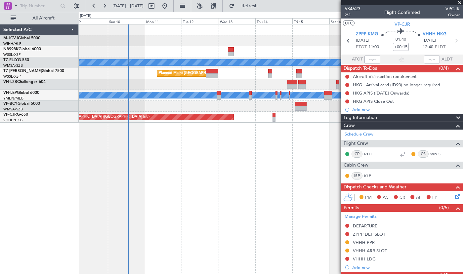
scroll to position [106, 0]
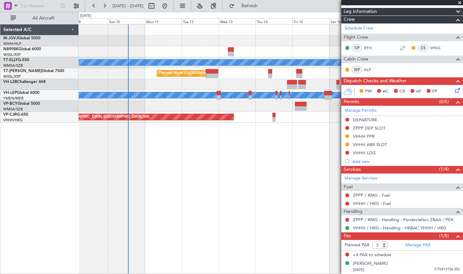
click at [114, 266] on div "[PERSON_NAME] AOG Maint Granada ([PERSON_NAME]) Planned Maint [GEOGRAPHIC_DATA]…" at bounding box center [271, 149] width 385 height 250
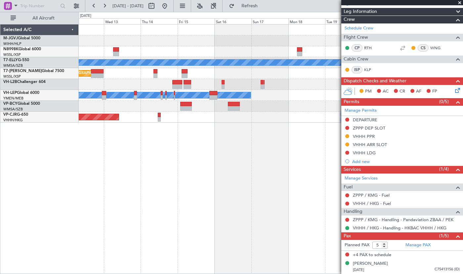
click at [153, 42] on div at bounding box center [271, 40] width 384 height 11
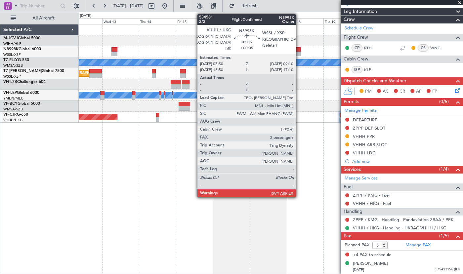
click at [299, 52] on div at bounding box center [298, 54] width 5 height 5
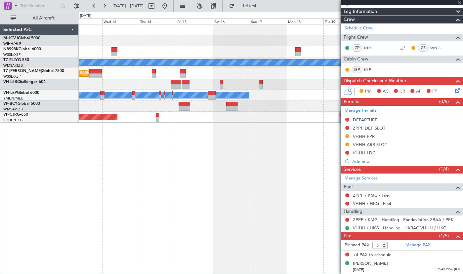
type input "+00:05"
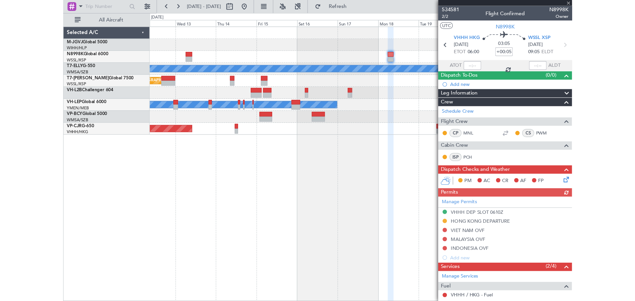
scroll to position [79, 0]
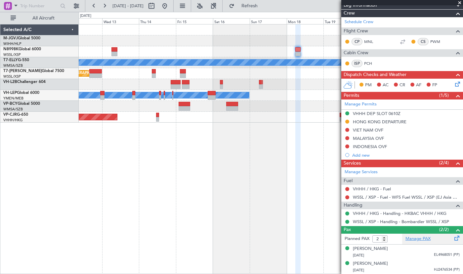
click at [412, 240] on link "Manage PAX" at bounding box center [418, 239] width 25 height 7
click at [14, 39] on span "[GEOGRAPHIC_DATA] (Halim Intl)" at bounding box center [33, 37] width 60 height 8
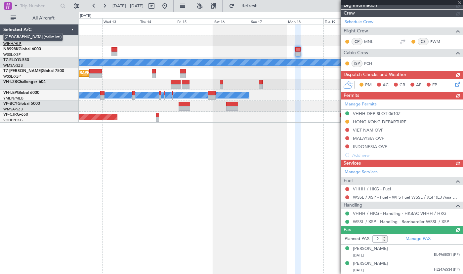
type input "3"
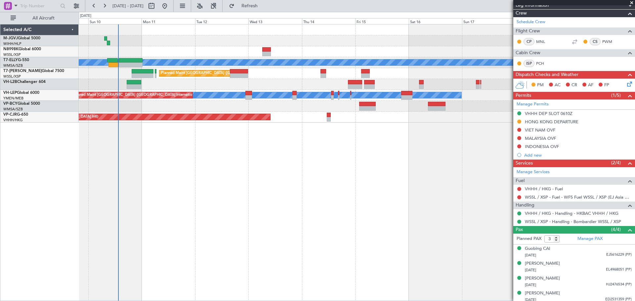
click at [270, 172] on div "[PERSON_NAME] AOG Maint Granada ([PERSON_NAME]) Planned Maint [GEOGRAPHIC_DATA]…" at bounding box center [357, 162] width 557 height 277
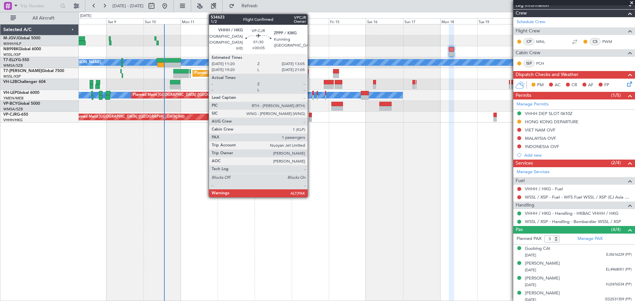
click at [311, 116] on div at bounding box center [310, 115] width 3 height 5
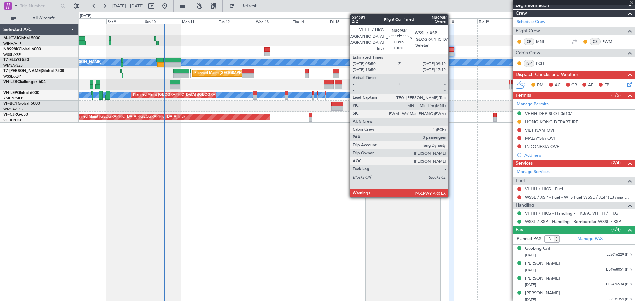
click at [452, 50] on div at bounding box center [451, 49] width 5 height 5
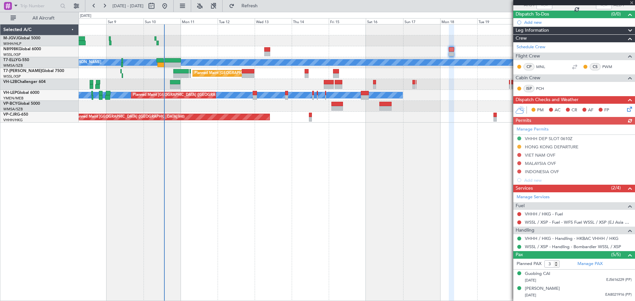
scroll to position [97, 0]
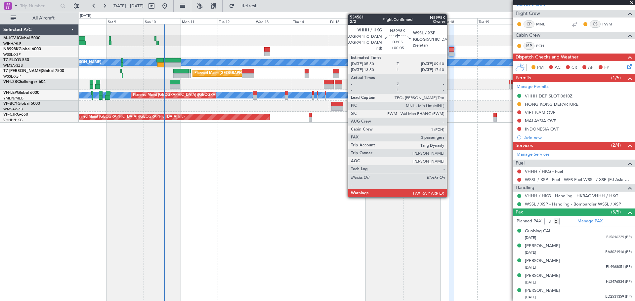
click at [451, 53] on div at bounding box center [451, 54] width 5 height 5
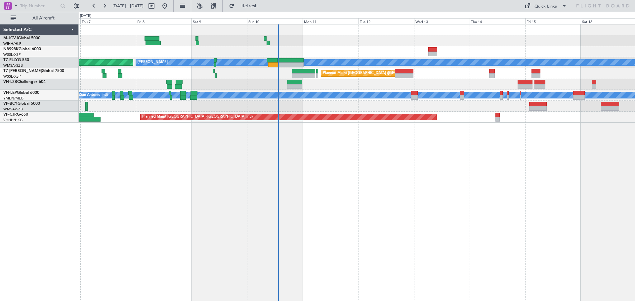
click at [354, 46] on div at bounding box center [357, 40] width 556 height 11
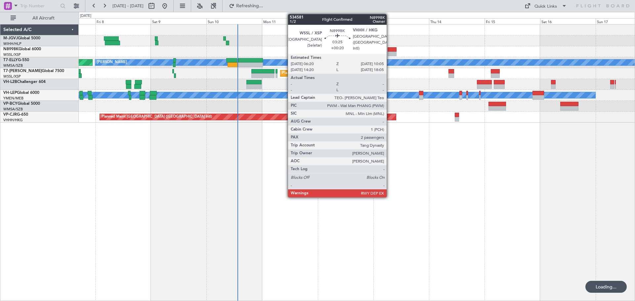
click at [390, 50] on div at bounding box center [392, 49] width 9 height 5
click at [392, 51] on div at bounding box center [392, 49] width 9 height 5
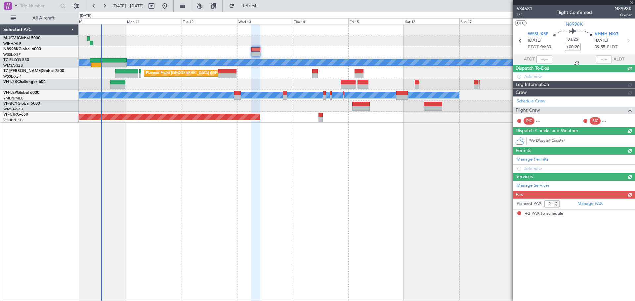
click at [313, 184] on div "MEL AOG Maint Granada (Federico Garcia Lorca) Planned Maint London (Luton) Plan…" at bounding box center [357, 162] width 557 height 277
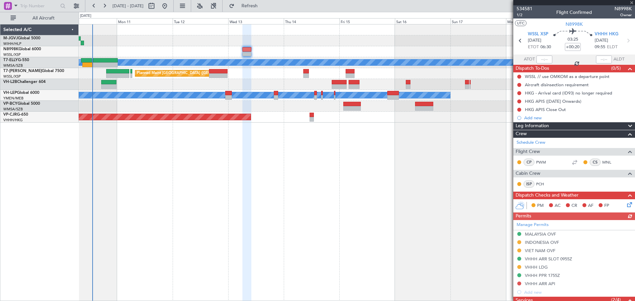
click at [398, 151] on div "MEL AOG Maint Granada (Federico Garcia Lorca) Planned Maint London (Luton) Plan…" at bounding box center [357, 162] width 557 height 277
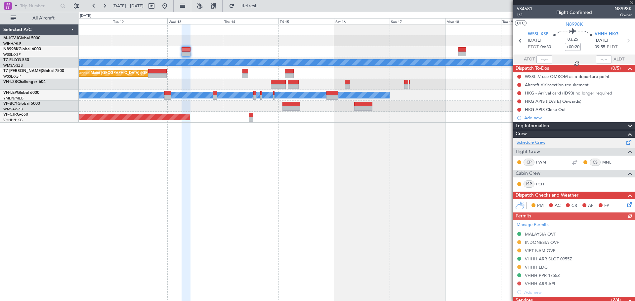
scroll to position [110, 0]
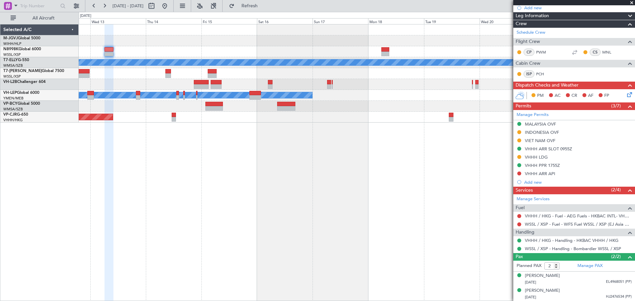
click at [364, 142] on div "MEL Planned Maint London (Luton) MEL San Antonio (San Antonio Intl) Planned Mai…" at bounding box center [357, 162] width 557 height 277
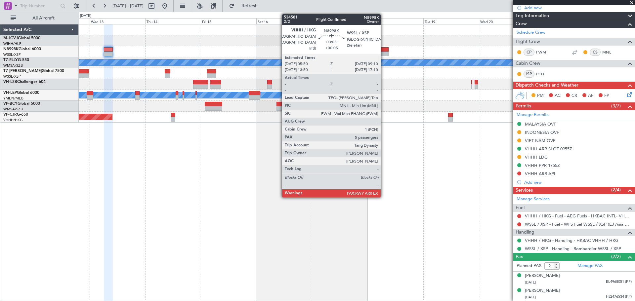
click at [384, 53] on div at bounding box center [385, 54] width 8 height 5
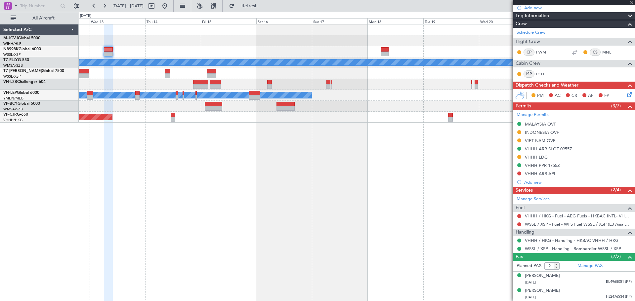
type input "+00:05"
type input "5"
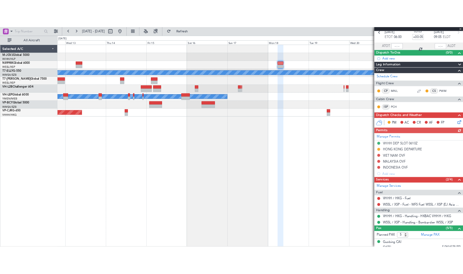
scroll to position [97, 0]
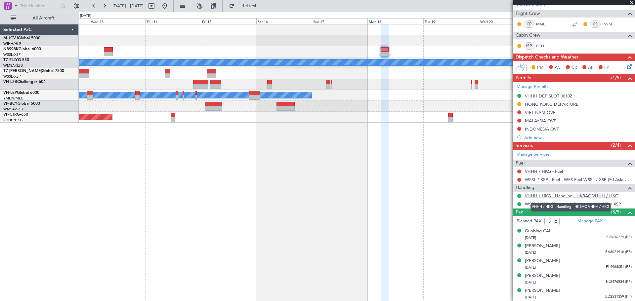
click at [537, 195] on link "VHHH / HKG - Handling - HKBAC VHHH / HKG" at bounding box center [572, 196] width 94 height 6
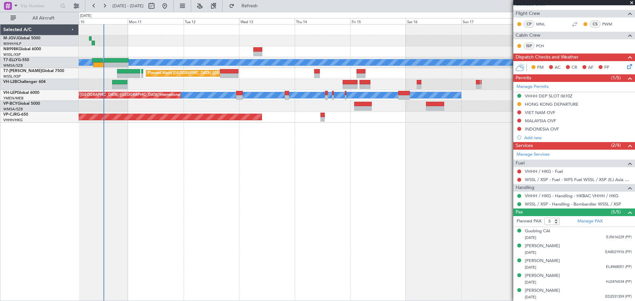
click at [350, 167] on div "[PERSON_NAME] AOG Maint Granada ([PERSON_NAME]) Planned Maint [GEOGRAPHIC_DATA]…" at bounding box center [357, 162] width 557 height 277
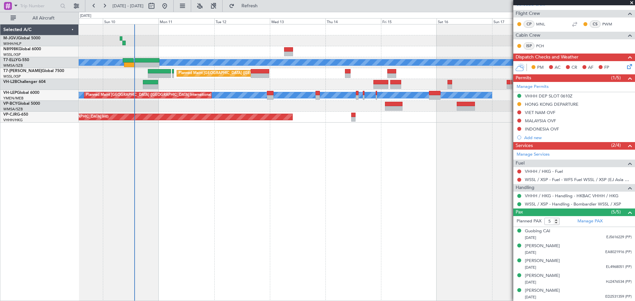
click at [267, 171] on div "[PERSON_NAME] AOG Maint Granada ([PERSON_NAME]) Planned Maint [GEOGRAPHIC_DATA]…" at bounding box center [357, 162] width 557 height 277
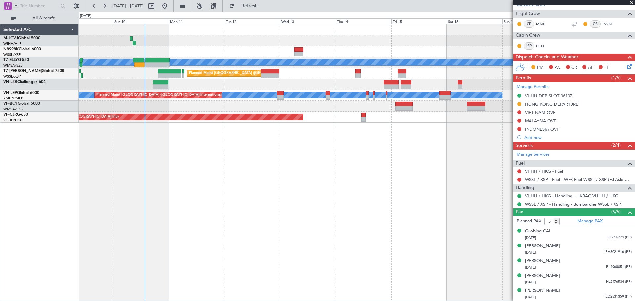
click at [293, 166] on div "[PERSON_NAME] AOG Maint Granada ([PERSON_NAME]) Planned Maint [GEOGRAPHIC_DATA]…" at bounding box center [357, 162] width 557 height 277
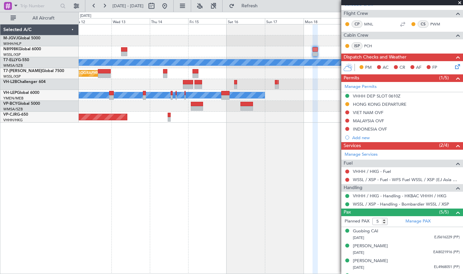
click at [148, 134] on div "MEL Planned Maint London (Luton) MEL San Antonio (San Antonio Intl) Planned Mai…" at bounding box center [271, 149] width 385 height 250
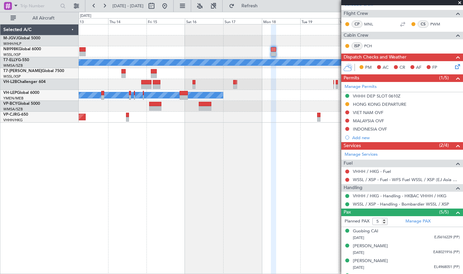
click at [160, 137] on div "MEL Planned Maint London (Luton) MEL San Antonio (San Antonio Intl) Planned Mai…" at bounding box center [271, 149] width 385 height 250
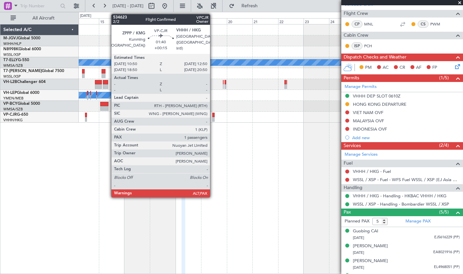
click at [213, 116] on div at bounding box center [213, 115] width 2 height 5
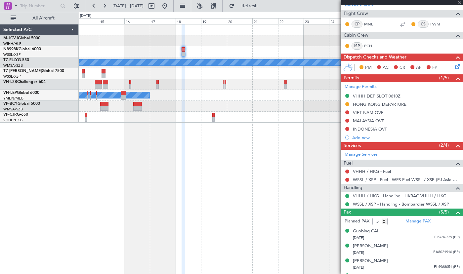
type input "+00:15"
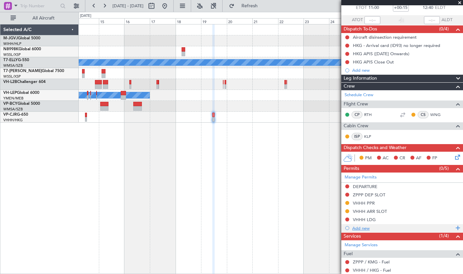
scroll to position [55, 0]
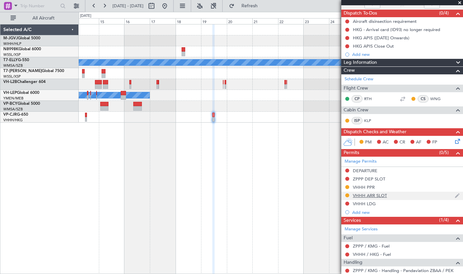
click at [374, 195] on div "VHHH ARR SLOT" at bounding box center [370, 196] width 34 height 6
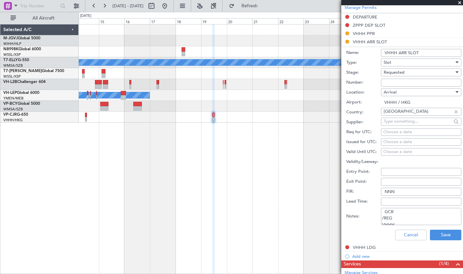
scroll to position [221, 0]
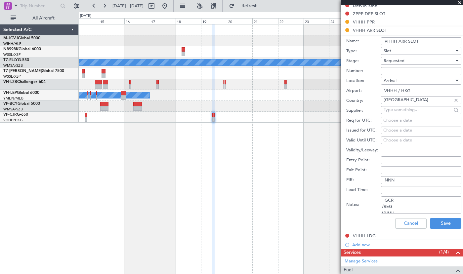
click at [391, 129] on div "Choose a date" at bounding box center [422, 130] width 76 height 7
select select "8"
select select "2025"
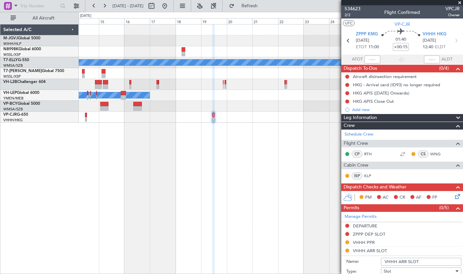
scroll to position [276, 0]
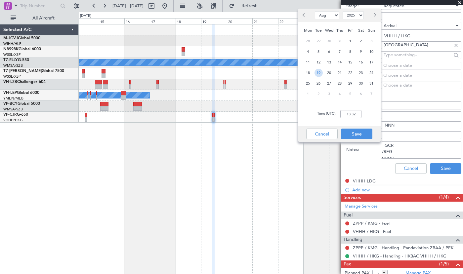
click at [320, 72] on span "19" at bounding box center [319, 73] width 8 height 8
click at [344, 116] on input "00:00" at bounding box center [351, 114] width 21 height 8
drag, startPoint x: 355, startPoint y: 115, endPoint x: 330, endPoint y: 115, distance: 25.5
click at [330, 115] on div "Time (UTC): 13:40" at bounding box center [339, 114] width 83 height 24
type input "12:40"
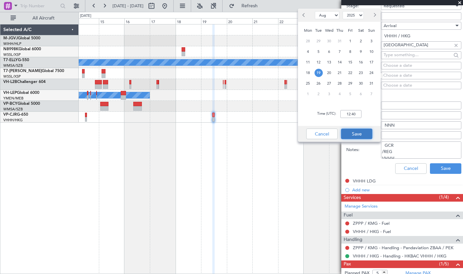
click at [354, 133] on button "Save" at bounding box center [356, 134] width 31 height 11
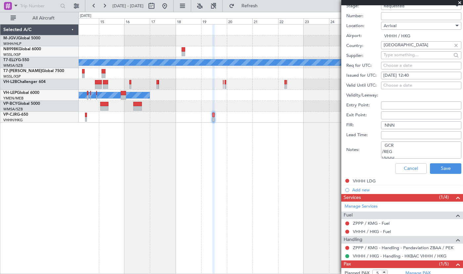
click at [399, 155] on textarea "GCR /REG VHHH T VPCJR 14AUG 014GLF6 1130ZPPP D / ID.VHHHDGN6697000/ TVPCJR 19AU…" at bounding box center [421, 150] width 80 height 17
click at [399, 154] on textarea "GCR /REG VHHH T VPCJR 14AUG 014GLF6 1130ZPPP D / ID.VHHHDGN6697000/ TVPCJR 19AU…" at bounding box center [421, 150] width 80 height 17
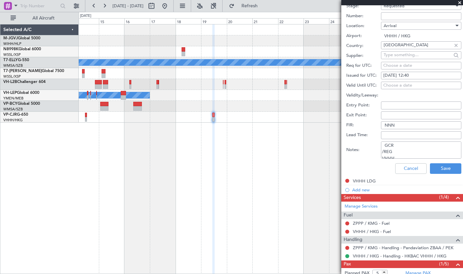
scroll to position [13, 0]
click at [435, 152] on textarea "GCR /REG VHHH T VPCJR 14AUG 014GLF6 1130ZPPP D / ID.VHHHDGN6697000/ TVPCJR 19AU…" at bounding box center [421, 150] width 80 height 17
paste textarea "KVPCJR 19AUG 014GLF6 ZPPP1240 D / RE.VPCJR IDA.VHHHAGN6699000/"
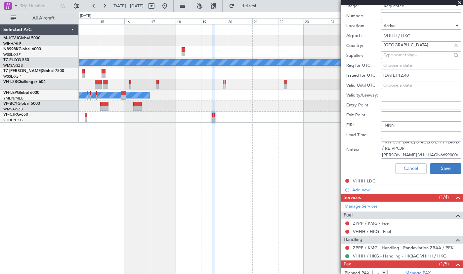
type textarea "KVPCJR 19AUG 014GLF6 ZPPP1240 D / RE.VPCJR IDA.VHHHAGN6699000/"
click at [441, 168] on button "Save" at bounding box center [445, 168] width 31 height 11
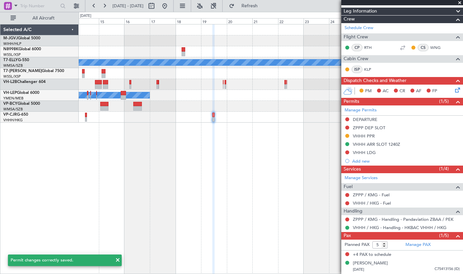
scroll to position [78, 0]
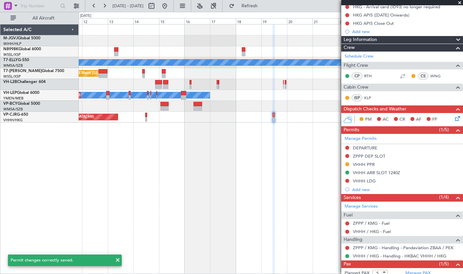
click at [239, 101] on div "MEL Planned Maint London (Luton) MEL San Antonio (San Antonio Intl) Planned Mai…" at bounding box center [271, 73] width 384 height 98
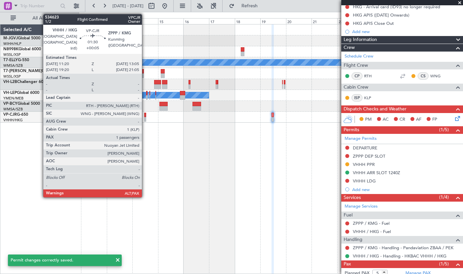
click at [145, 115] on div at bounding box center [145, 115] width 2 height 5
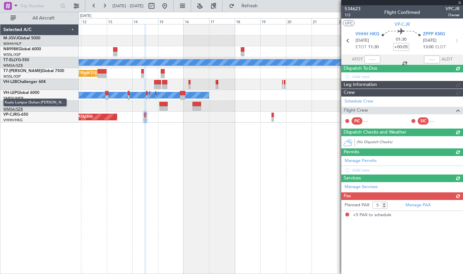
scroll to position [0, 0]
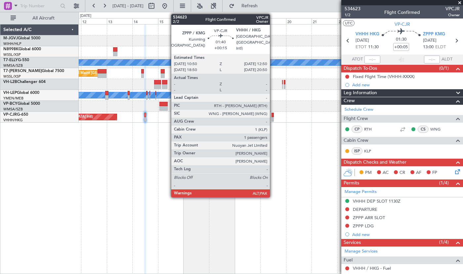
click at [273, 120] on div at bounding box center [273, 119] width 2 height 5
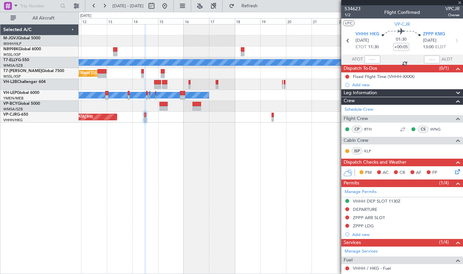
type input "+00:15"
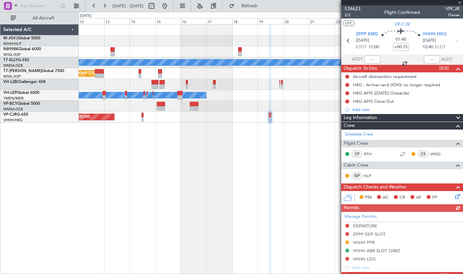
click at [226, 177] on div "MEL Planned Maint London (Luton) MEL San Antonio (San Antonio Intl) Planned Mai…" at bounding box center [271, 149] width 385 height 250
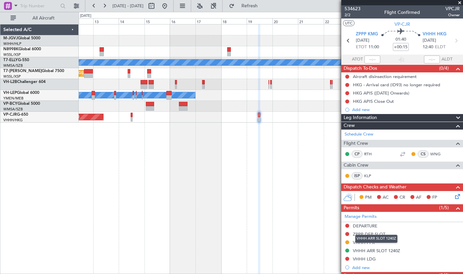
click at [360, 243] on mat-tooltip-component "VHHH ARR SLOT 1240Z" at bounding box center [377, 239] width 52 height 18
click at [362, 243] on div "VHHH ARR SLOT 1240Z" at bounding box center [376, 239] width 42 height 8
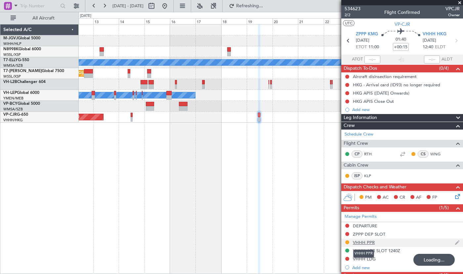
click at [362, 241] on div "VHHH PPR" at bounding box center [364, 243] width 22 height 6
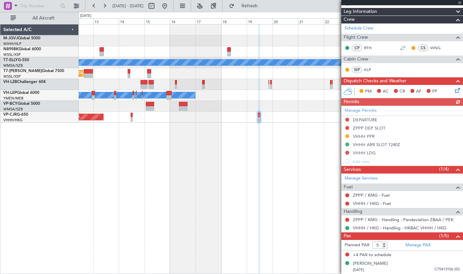
scroll to position [51, 0]
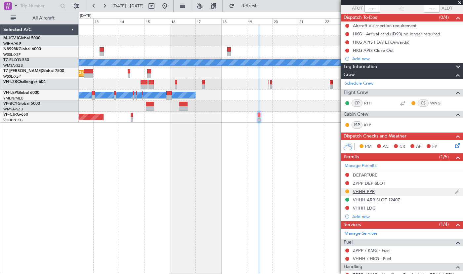
click at [371, 193] on div "VHHH PPR" at bounding box center [364, 192] width 22 height 6
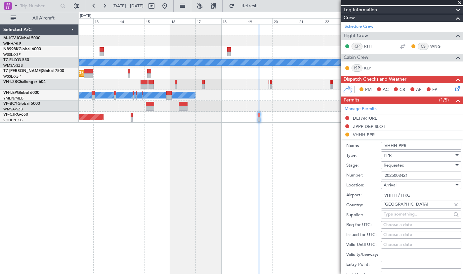
scroll to position [110, 0]
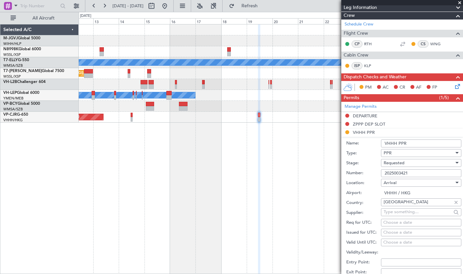
click at [390, 231] on div "Choose a date" at bounding box center [422, 233] width 76 height 7
select select "8"
select select "2025"
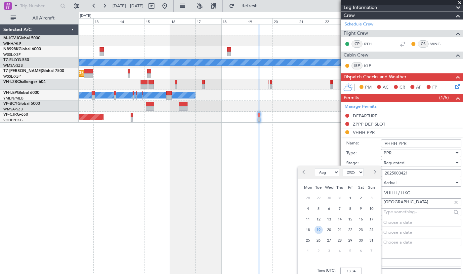
click at [320, 231] on span "19" at bounding box center [319, 230] width 8 height 8
click at [351, 269] on input "00:00" at bounding box center [351, 271] width 21 height 8
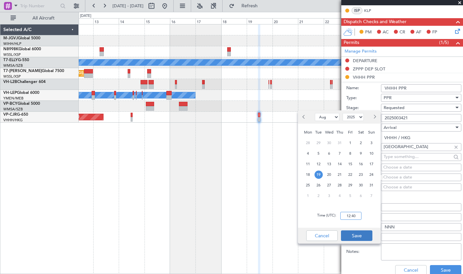
type input "12:40"
click at [359, 235] on button "Save" at bounding box center [356, 236] width 31 height 11
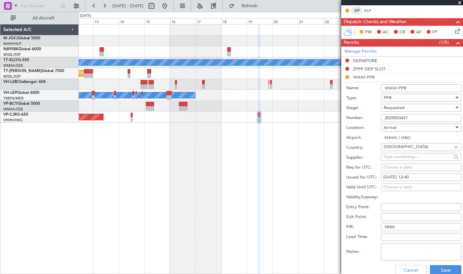
click at [409, 251] on textarea "Notes:" at bounding box center [421, 252] width 80 height 17
type textarea "for ETA 2040 LT 19aug"
click at [439, 272] on button "Save" at bounding box center [445, 270] width 31 height 11
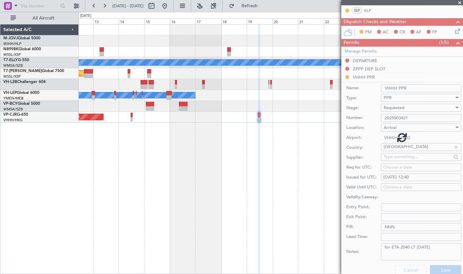
scroll to position [106, 0]
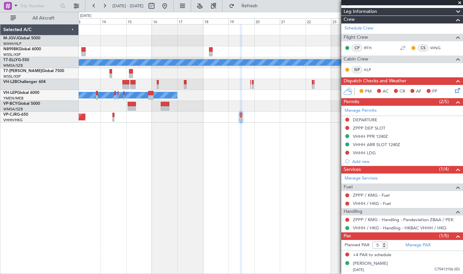
click at [241, 188] on div "MEL Planned Maint London (Luton) MEL San Antonio (San Antonio Intl) Planned Mai…" at bounding box center [271, 149] width 385 height 250
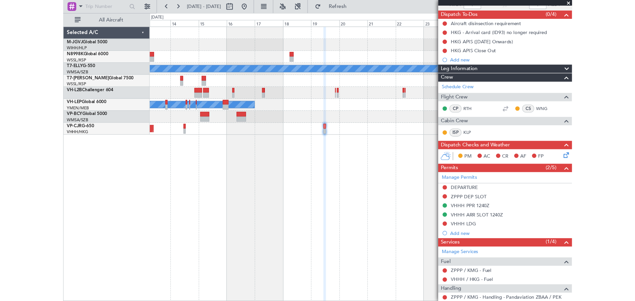
scroll to position [0, 0]
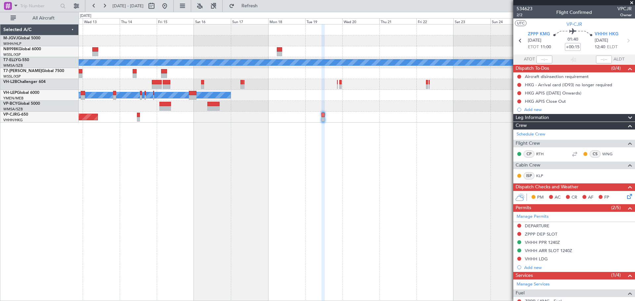
click at [426, 211] on div "MEL Planned Maint London (Luton) MEL San Antonio (San Antonio Intl) Planned Mai…" at bounding box center [357, 162] width 557 height 277
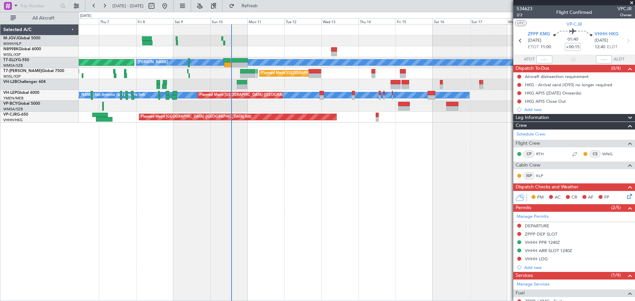
click at [255, 210] on div "MEL AOG Maint Granada (Federico Garcia Lorca) Planned Maint London (Luton) Plan…" at bounding box center [357, 162] width 557 height 277
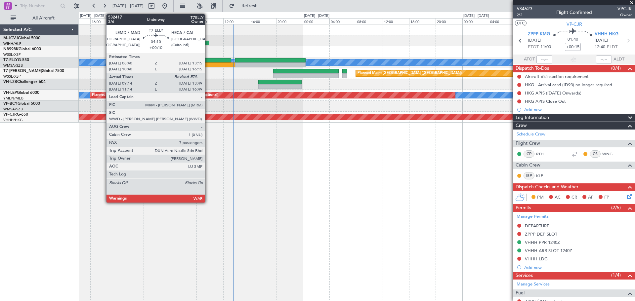
click at [208, 60] on div at bounding box center [216, 60] width 31 height 5
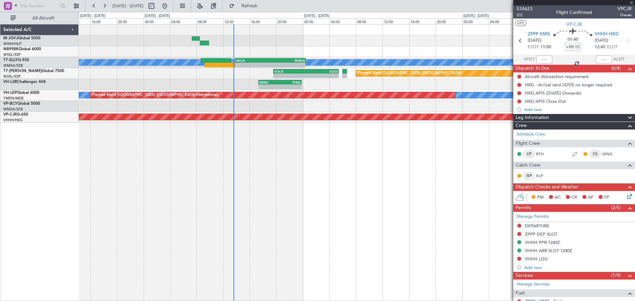
type input "+00:10"
type input "09:34"
type input "7"
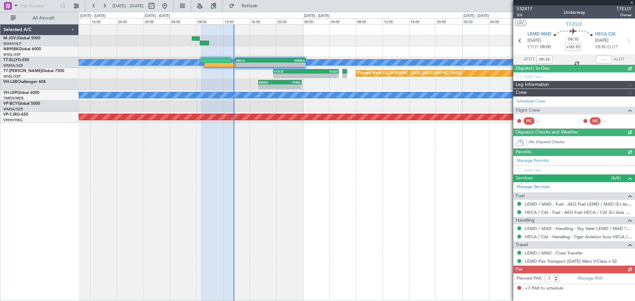
type input "Kennis Yau (KYA)"
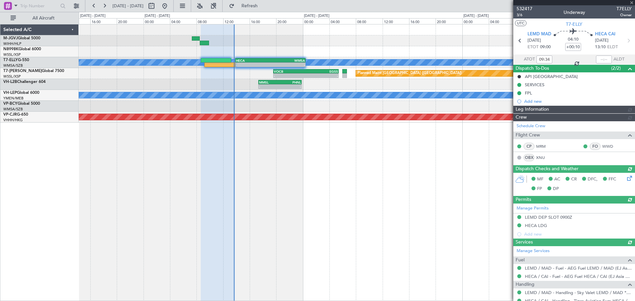
type input "Kennis Yau (KYA)"
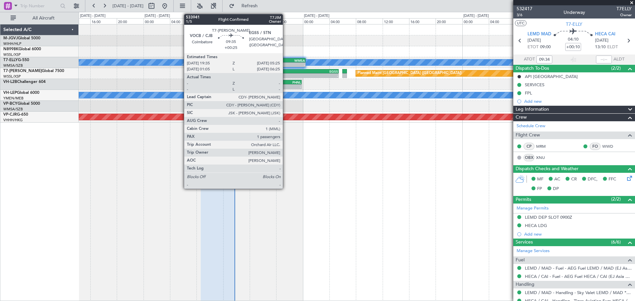
click at [286, 72] on div "VOCB" at bounding box center [290, 71] width 32 height 4
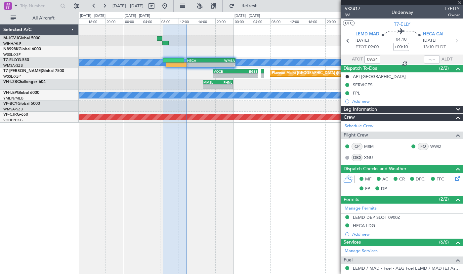
type input "+00:25"
type input "1"
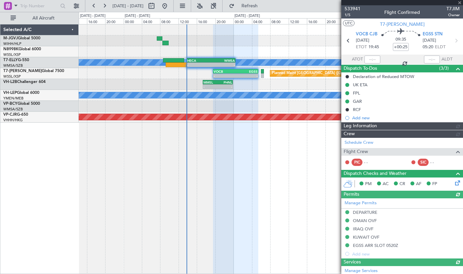
type input "Kennis Yau (KYA)"
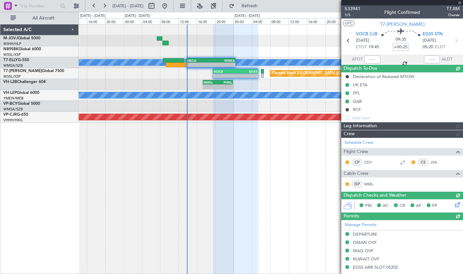
type input "Kennis Yau (KYA)"
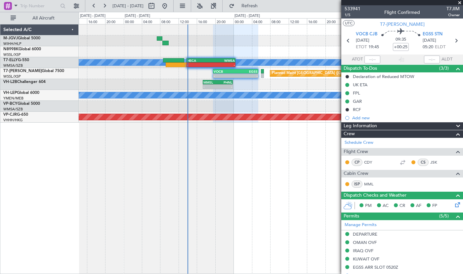
type input "Kennis Yau (KYA)"
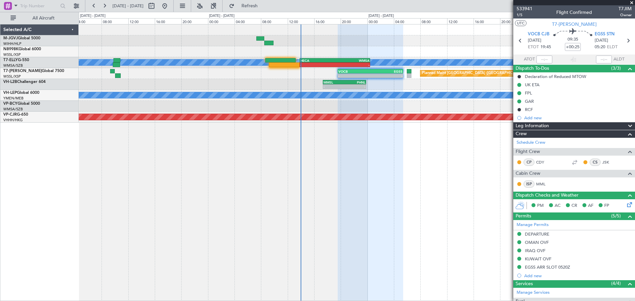
click at [316, 153] on div "04:13 Z 10:46 Z RKSS 03:50 Z WIHH 10:10 Z MEL - - HECA 13:50 Z WMSA 00:25 Z Pla…" at bounding box center [357, 162] width 557 height 277
click at [633, 1] on span at bounding box center [632, 3] width 7 height 6
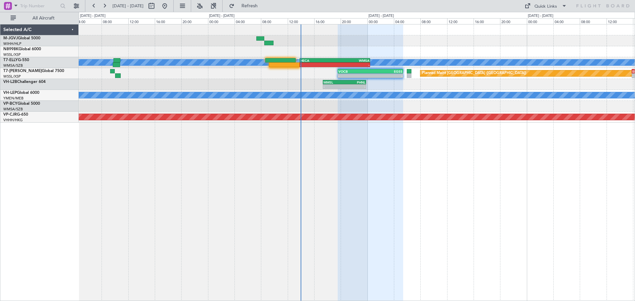
type input "0"
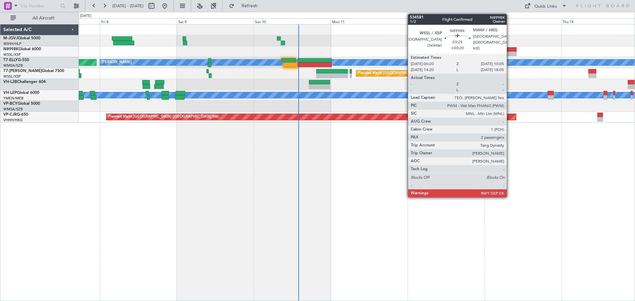
click at [510, 51] on div at bounding box center [511, 49] width 12 height 5
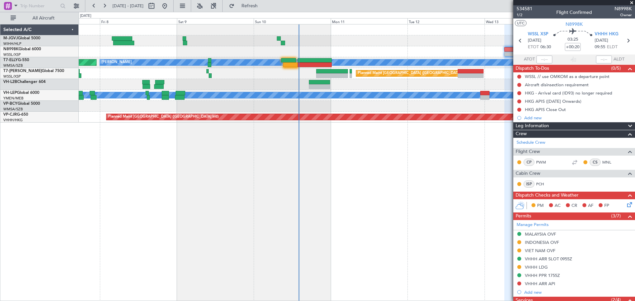
click at [289, 242] on div "AOG Maint Granada (Federico Garcia Lorca) MEL Planned Maint London (Luton) Plan…" at bounding box center [357, 162] width 557 height 277
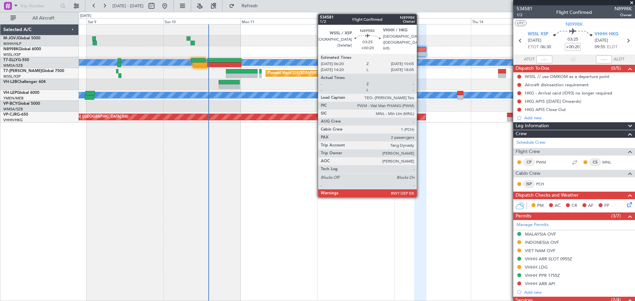
click at [420, 52] on div at bounding box center [420, 54] width 12 height 5
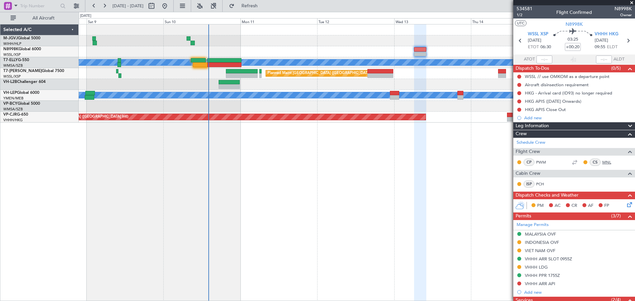
click at [603, 162] on link "MNL" at bounding box center [610, 163] width 15 height 6
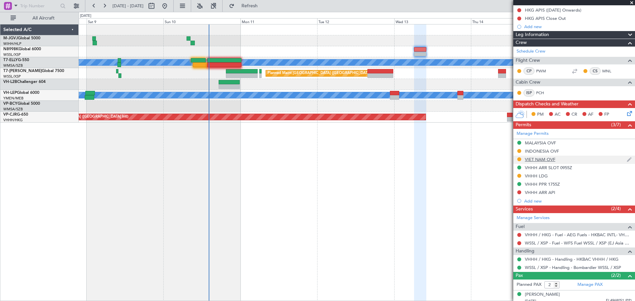
scroll to position [110, 0]
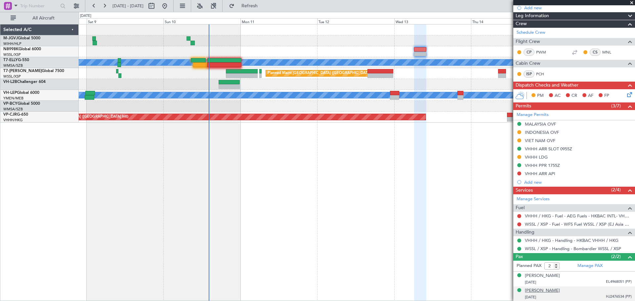
click at [559, 289] on div "[PERSON_NAME]" at bounding box center [542, 291] width 35 height 7
click at [552, 275] on div "[PERSON_NAME]" at bounding box center [542, 276] width 35 height 7
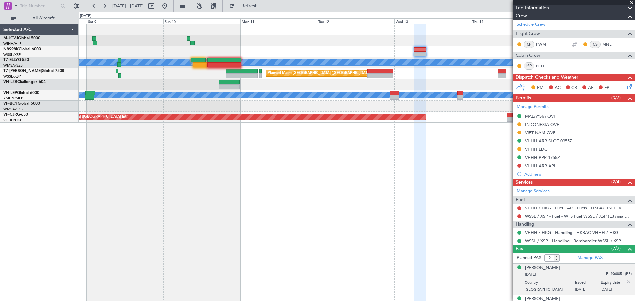
scroll to position [126, 0]
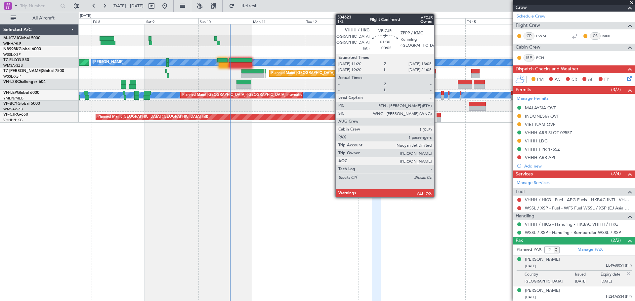
click at [437, 117] on div at bounding box center [439, 115] width 4 height 5
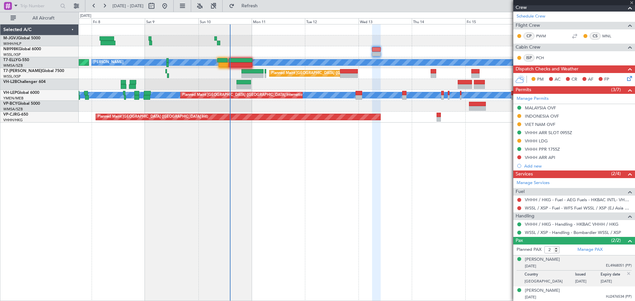
type input "+00:05"
type input "5"
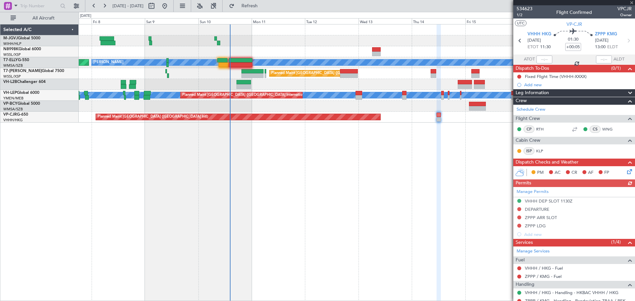
scroll to position [46, 0]
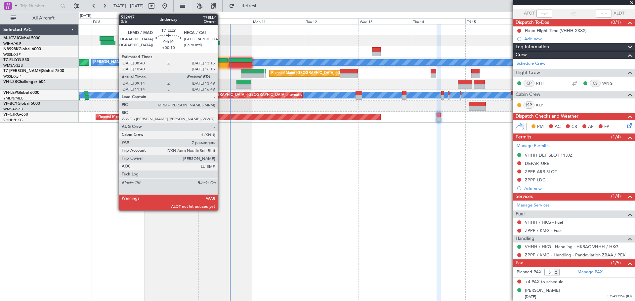
click at [221, 65] on div at bounding box center [224, 65] width 10 height 5
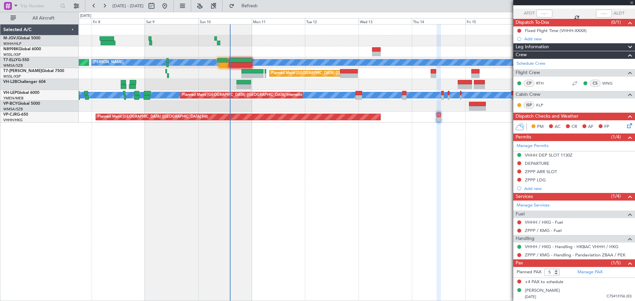
type input "+00:10"
type input "09:34"
type input "7"
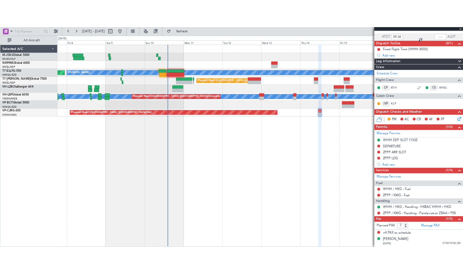
scroll to position [0, 0]
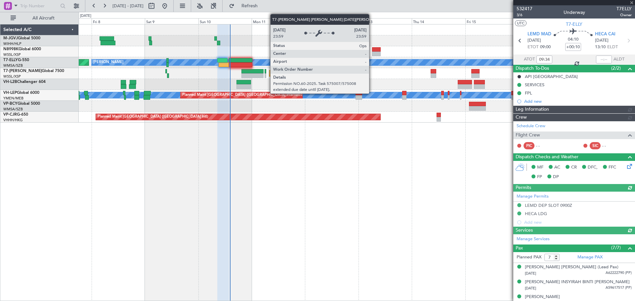
type input "Kennis Yau (KYA)"
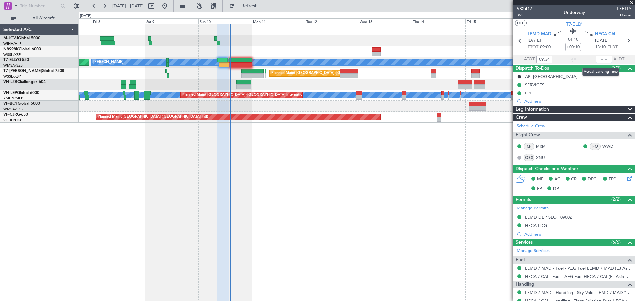
click at [597, 60] on input "text" at bounding box center [604, 60] width 16 height 8
type input "13:55"
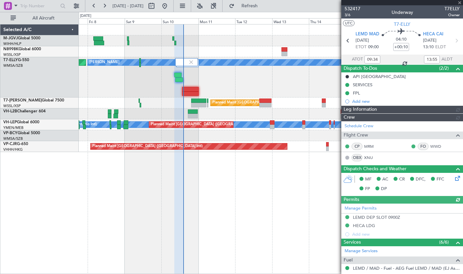
type input "Kennis Yau (KYA)"
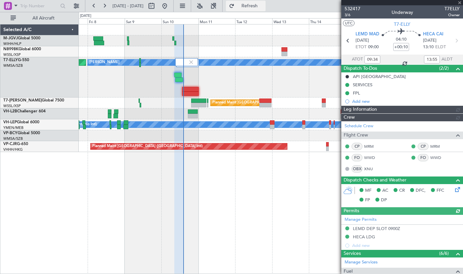
type input "Kennis Yau (KYA)"
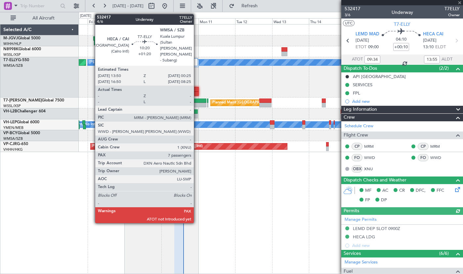
click at [197, 92] on div at bounding box center [190, 94] width 17 height 5
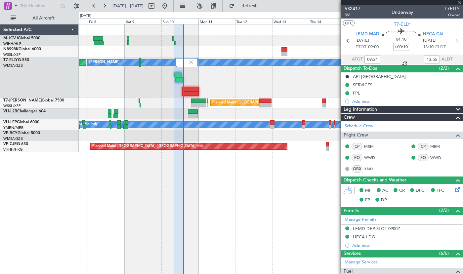
type input "+01:20"
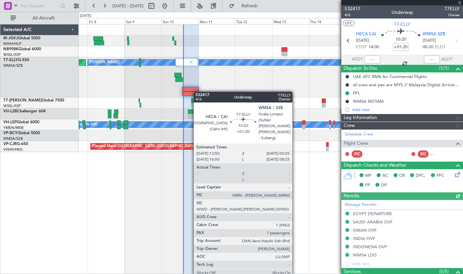
type input "Kennis Yau (KYA)"
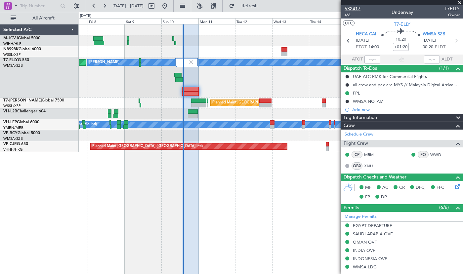
click at [359, 10] on span "532417" at bounding box center [353, 8] width 16 height 7
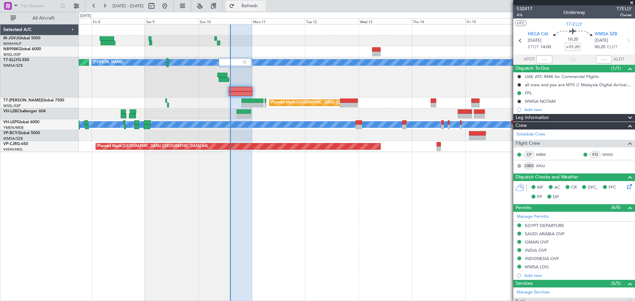
click at [264, 6] on span "Refresh" at bounding box center [250, 6] width 28 height 5
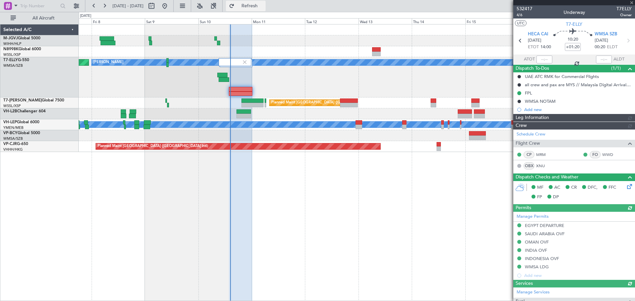
type input "Kennis Yau (KYA)"
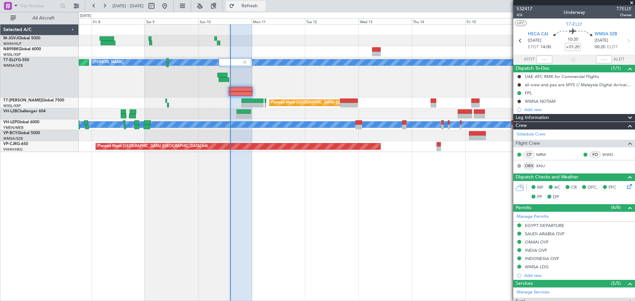
click at [264, 6] on span "Refresh" at bounding box center [250, 6] width 28 height 5
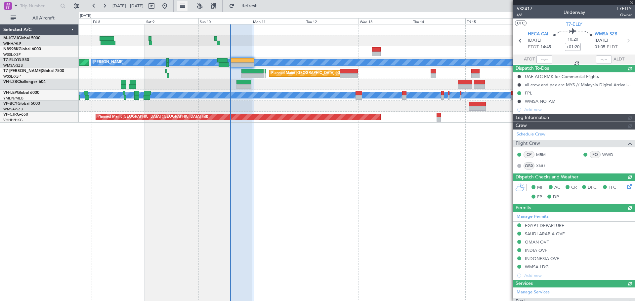
type input "Kennis Yau (KYA)"
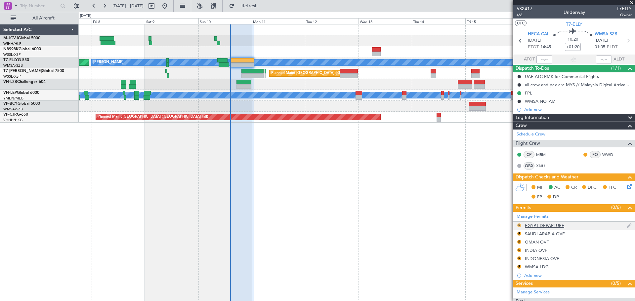
click at [520, 224] on button "R" at bounding box center [520, 226] width 4 height 4
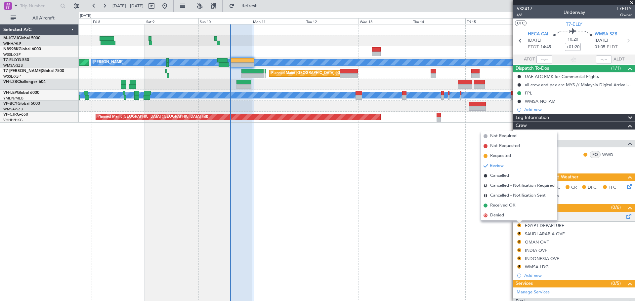
drag, startPoint x: 518, startPoint y: 205, endPoint x: 518, endPoint y: 221, distance: 15.9
click at [518, 206] on li "Received OK" at bounding box center [519, 206] width 76 height 10
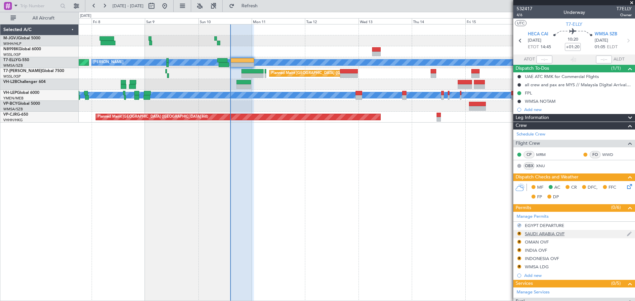
click at [518, 232] on div "R" at bounding box center [519, 233] width 5 height 5
click at [520, 233] on button "R" at bounding box center [520, 234] width 4 height 4
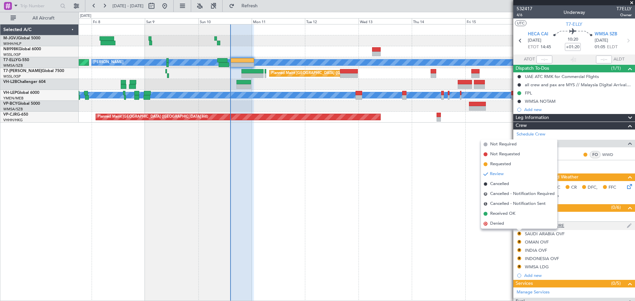
drag, startPoint x: 516, startPoint y: 212, endPoint x: 518, endPoint y: 228, distance: 15.6
click at [516, 213] on li "Received OK" at bounding box center [519, 214] width 76 height 10
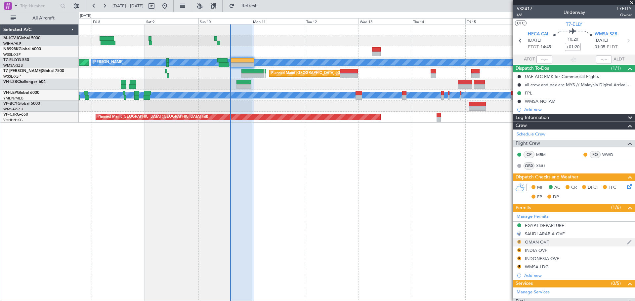
click at [521, 242] on button "R" at bounding box center [520, 242] width 4 height 4
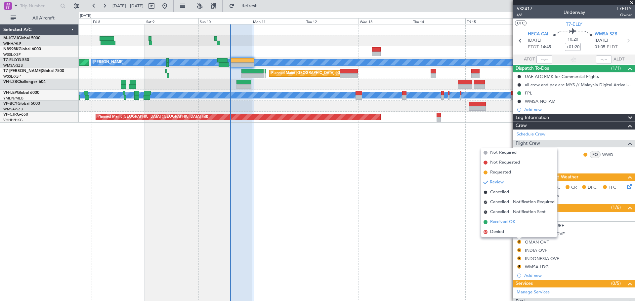
click at [516, 224] on li "Received OK" at bounding box center [519, 222] width 76 height 10
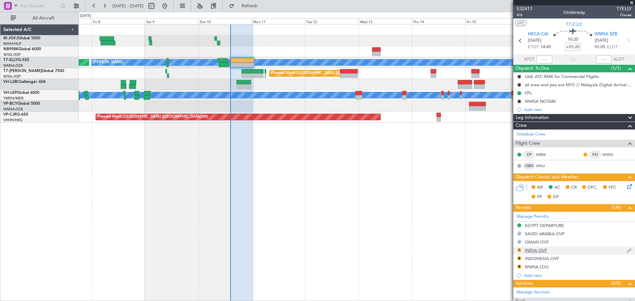
click at [520, 250] on button "R" at bounding box center [520, 251] width 4 height 4
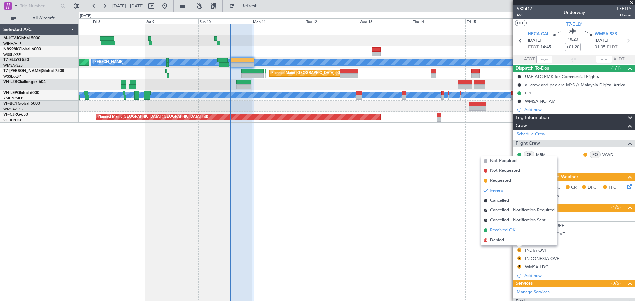
click at [516, 229] on li "Received OK" at bounding box center [519, 231] width 76 height 10
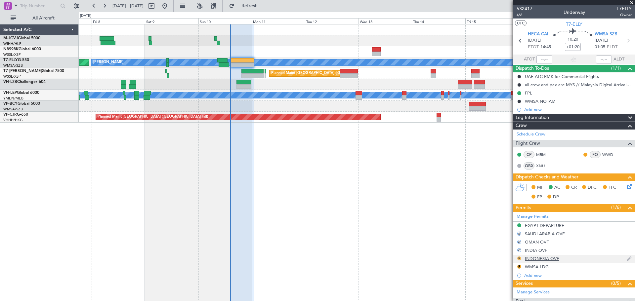
click at [520, 258] on button "R" at bounding box center [520, 259] width 4 height 4
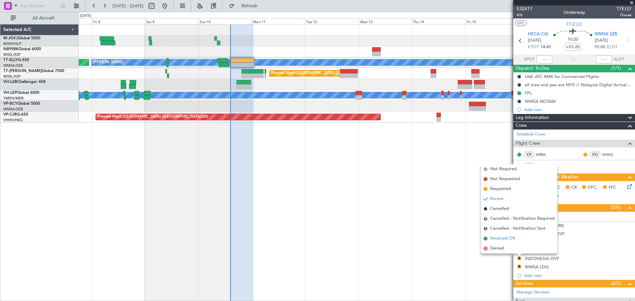
click at [516, 240] on li "Received OK" at bounding box center [519, 239] width 76 height 10
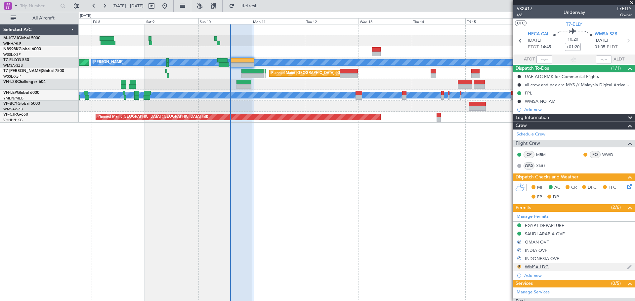
click at [520, 268] on button "R" at bounding box center [520, 267] width 4 height 4
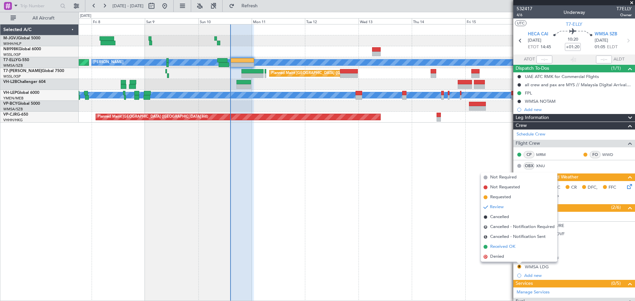
click at [513, 246] on span "Received OK" at bounding box center [502, 247] width 25 height 7
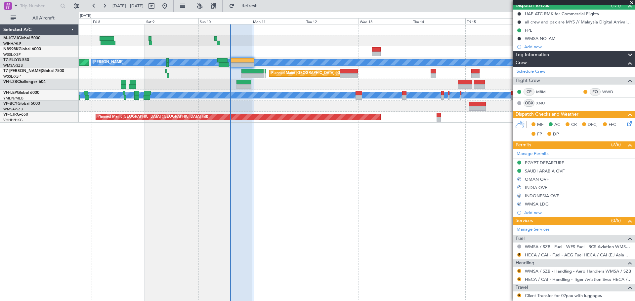
scroll to position [165, 0]
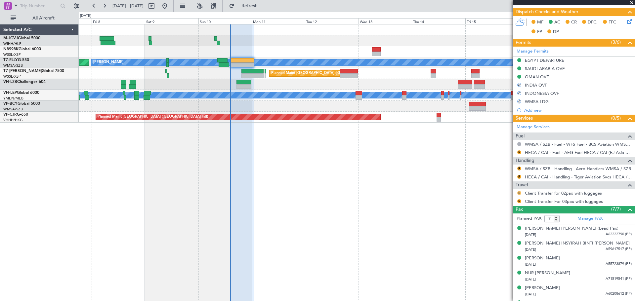
click at [518, 193] on button "R" at bounding box center [520, 193] width 4 height 4
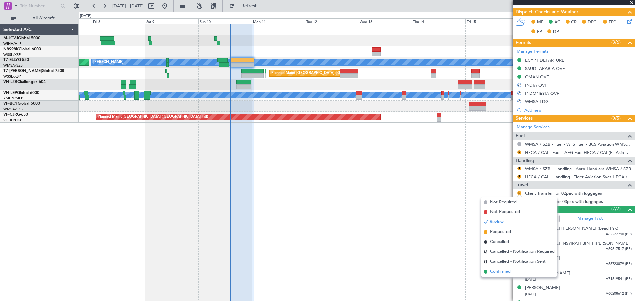
click at [511, 270] on span "Confirmed" at bounding box center [500, 272] width 21 height 7
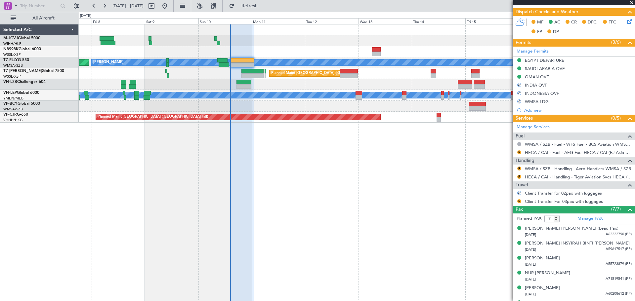
click at [517, 201] on div "R" at bounding box center [519, 201] width 5 height 5
click at [519, 200] on button "R" at bounding box center [520, 202] width 4 height 4
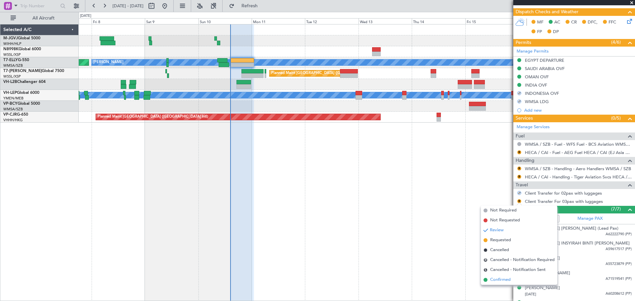
click at [510, 279] on span "Confirmed" at bounding box center [500, 280] width 21 height 7
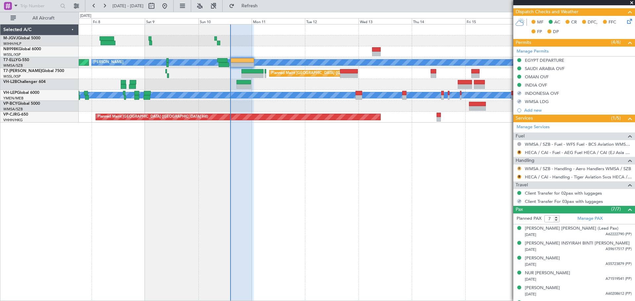
click at [519, 167] on button "R" at bounding box center [520, 169] width 4 height 4
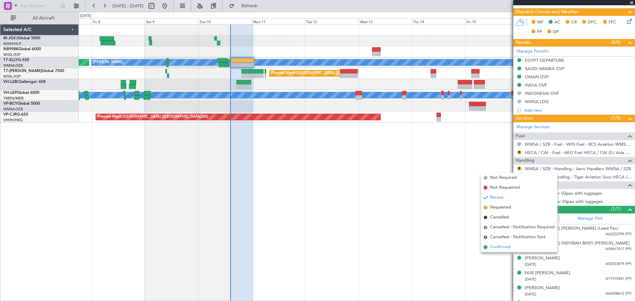
click at [504, 248] on span "Confirmed" at bounding box center [500, 247] width 21 height 7
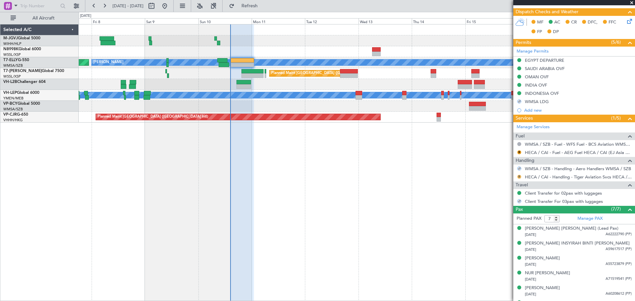
click at [518, 176] on button "R" at bounding box center [520, 177] width 4 height 4
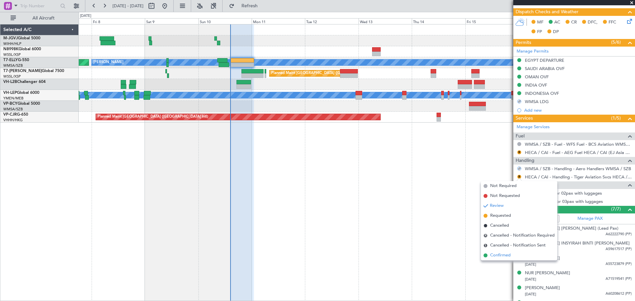
click at [501, 254] on span "Confirmed" at bounding box center [500, 255] width 21 height 7
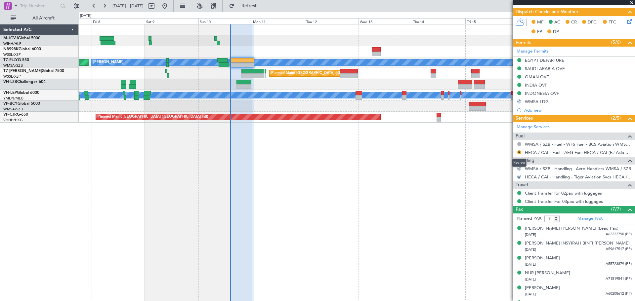
drag, startPoint x: 519, startPoint y: 152, endPoint x: 515, endPoint y: 165, distance: 13.8
click at [519, 152] on button "R" at bounding box center [520, 153] width 4 height 4
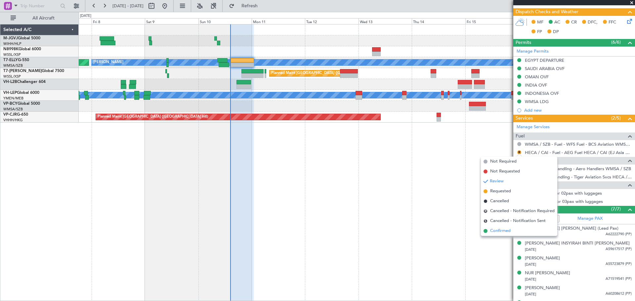
click at [501, 230] on span "Confirmed" at bounding box center [500, 231] width 21 height 7
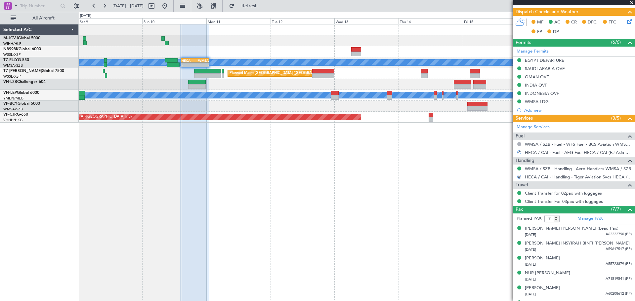
click at [626, 23] on icon at bounding box center [628, 20] width 5 height 5
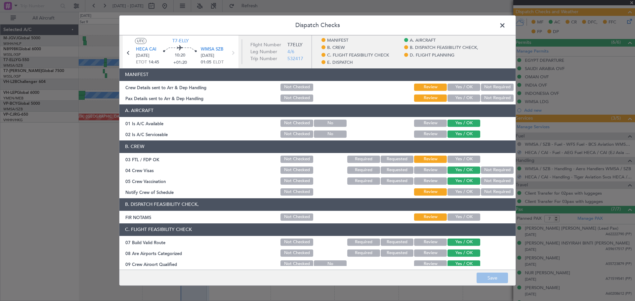
drag, startPoint x: 471, startPoint y: 84, endPoint x: 465, endPoint y: 91, distance: 9.4
click at [467, 87] on button "Yes / OK" at bounding box center [464, 87] width 33 height 7
click at [464, 99] on button "Yes / OK" at bounding box center [464, 98] width 33 height 7
drag, startPoint x: 458, startPoint y: 158, endPoint x: 453, endPoint y: 186, distance: 29.2
click at [458, 160] on button "Yes / OK" at bounding box center [464, 159] width 33 height 7
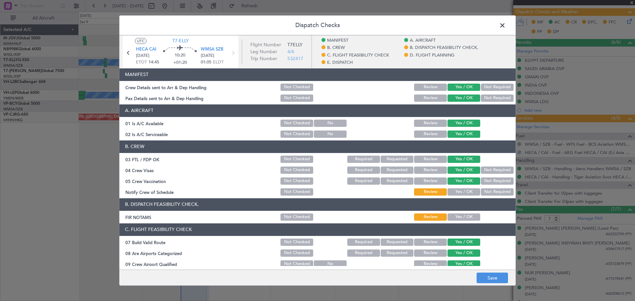
drag, startPoint x: 452, startPoint y: 191, endPoint x: 451, endPoint y: 220, distance: 28.8
click at [452, 195] on button "Yes / OK" at bounding box center [464, 192] width 33 height 7
click at [452, 218] on button "Yes / OK" at bounding box center [464, 217] width 33 height 7
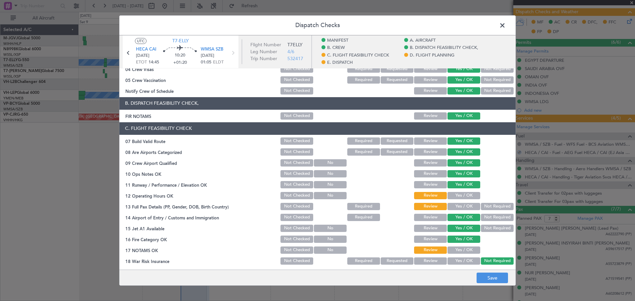
scroll to position [221, 0]
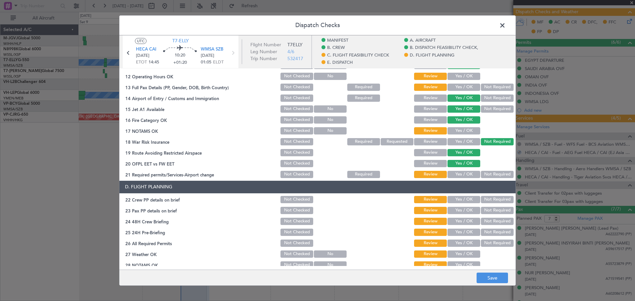
click at [456, 77] on button "Yes / OK" at bounding box center [464, 76] width 33 height 7
click at [456, 88] on button "Yes / OK" at bounding box center [464, 87] width 33 height 7
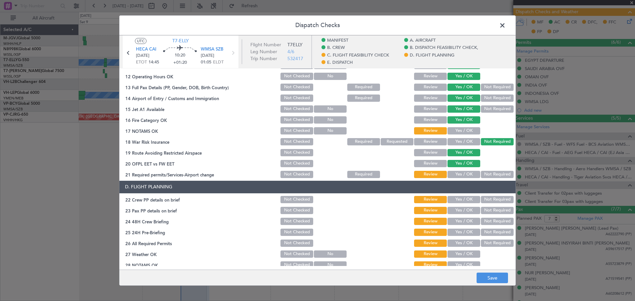
drag, startPoint x: 454, startPoint y: 131, endPoint x: 454, endPoint y: 157, distance: 26.1
click at [454, 131] on button "Yes / OK" at bounding box center [464, 130] width 33 height 7
click at [455, 174] on button "Yes / OK" at bounding box center [464, 174] width 33 height 7
click at [455, 196] on button "Yes / OK" at bounding box center [464, 199] width 33 height 7
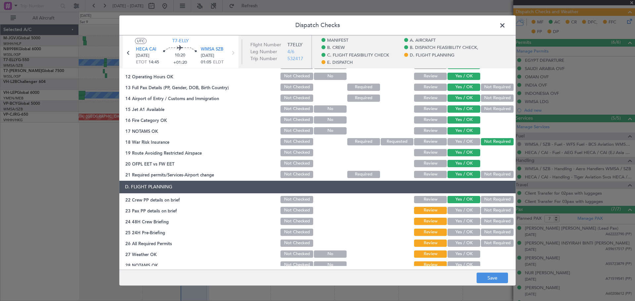
drag, startPoint x: 454, startPoint y: 208, endPoint x: 454, endPoint y: 218, distance: 10.3
click at [454, 211] on button "Yes / OK" at bounding box center [464, 210] width 33 height 7
drag, startPoint x: 454, startPoint y: 219, endPoint x: 454, endPoint y: 229, distance: 9.9
click at [454, 222] on button "Yes / OK" at bounding box center [464, 221] width 33 height 7
drag, startPoint x: 454, startPoint y: 234, endPoint x: 454, endPoint y: 244, distance: 9.3
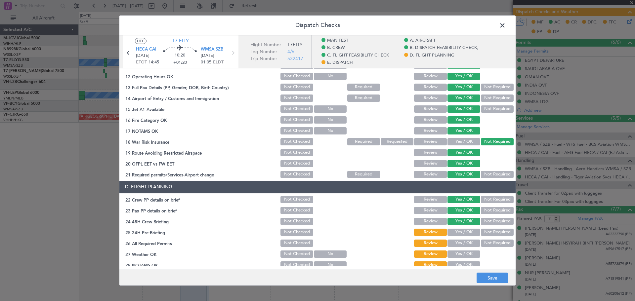
click at [454, 235] on button "Yes / OK" at bounding box center [464, 232] width 33 height 7
click at [454, 244] on button "Yes / OK" at bounding box center [464, 243] width 33 height 7
click at [454, 255] on button "Yes / OK" at bounding box center [464, 254] width 33 height 7
click at [453, 265] on button "Yes / OK" at bounding box center [464, 265] width 33 height 7
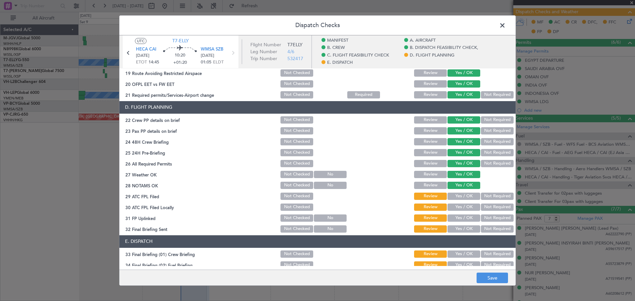
scroll to position [331, 0]
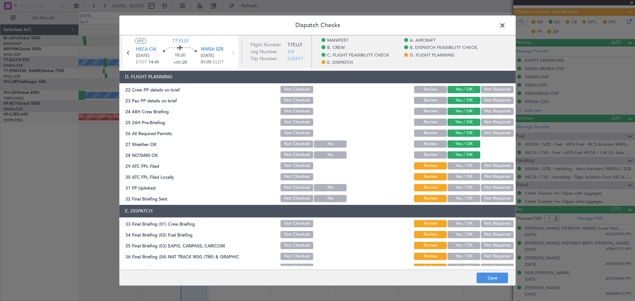
click at [455, 166] on button "Yes / OK" at bounding box center [464, 165] width 33 height 7
drag, startPoint x: 455, startPoint y: 176, endPoint x: 455, endPoint y: 188, distance: 11.6
click at [455, 178] on button "Yes / OK" at bounding box center [464, 176] width 33 height 7
click at [455, 189] on button "Yes / OK" at bounding box center [464, 187] width 33 height 7
click at [455, 203] on div "Yes / OK" at bounding box center [463, 198] width 33 height 9
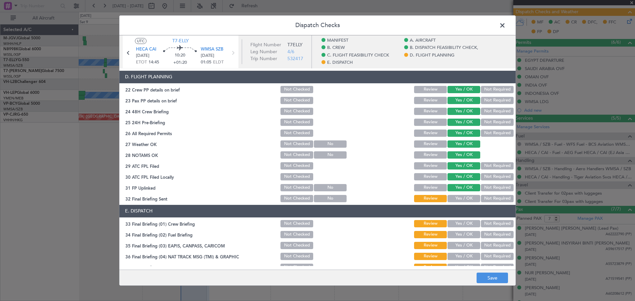
click at [455, 201] on button "Yes / OK" at bounding box center [464, 198] width 33 height 7
click at [456, 220] on div "Yes / OK" at bounding box center [463, 223] width 33 height 9
drag, startPoint x: 456, startPoint y: 224, endPoint x: 456, endPoint y: 235, distance: 11.6
click at [456, 225] on button "Yes / OK" at bounding box center [464, 223] width 33 height 7
drag, startPoint x: 456, startPoint y: 235, endPoint x: 455, endPoint y: 247, distance: 11.3
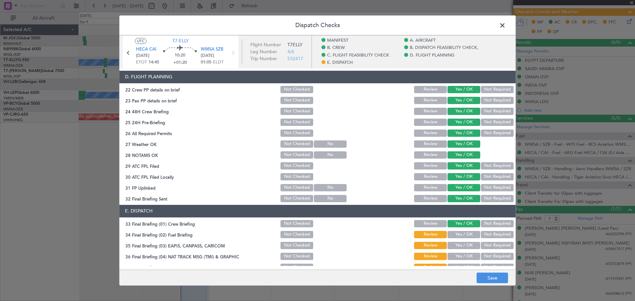
click at [456, 239] on div "Yes / OK" at bounding box center [463, 234] width 33 height 9
click at [455, 247] on button "Yes / OK" at bounding box center [464, 245] width 33 height 7
click at [457, 234] on button "Yes / OK" at bounding box center [464, 234] width 33 height 7
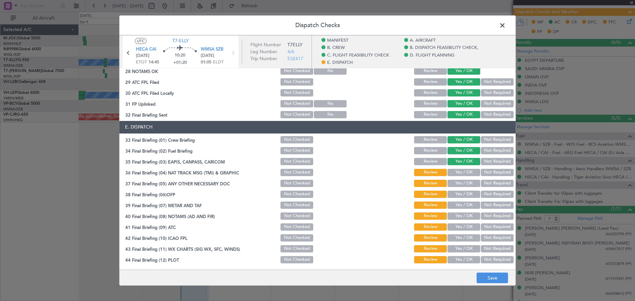
drag, startPoint x: 452, startPoint y: 171, endPoint x: 453, endPoint y: 177, distance: 5.5
click at [453, 177] on div "Yes / OK" at bounding box center [463, 172] width 33 height 9
click at [454, 184] on button "Yes / OK" at bounding box center [464, 183] width 33 height 7
click at [455, 169] on button "Yes / OK" at bounding box center [464, 172] width 33 height 7
click at [454, 198] on button "Yes / OK" at bounding box center [464, 194] width 33 height 7
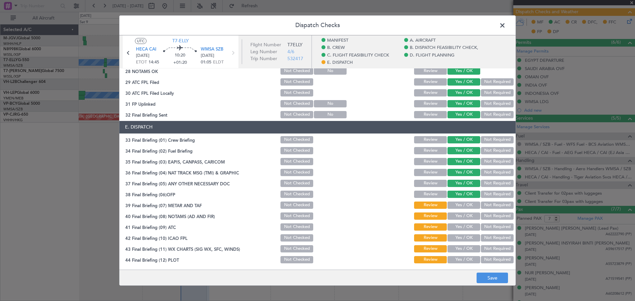
drag, startPoint x: 454, startPoint y: 205, endPoint x: 454, endPoint y: 210, distance: 4.6
click at [454, 206] on button "Yes / OK" at bounding box center [464, 205] width 33 height 7
click at [454, 213] on button "Yes / OK" at bounding box center [464, 216] width 33 height 7
click at [456, 224] on div "Yes / OK" at bounding box center [463, 227] width 33 height 9
drag, startPoint x: 456, startPoint y: 225, endPoint x: 456, endPoint y: 237, distance: 11.6
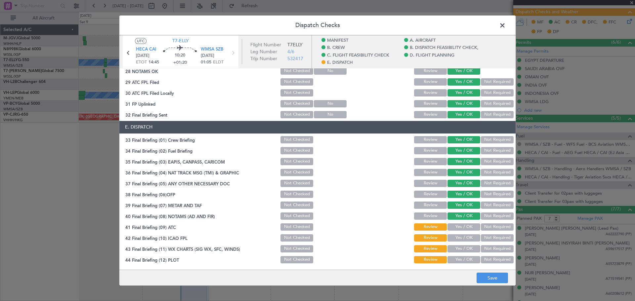
click at [456, 226] on button "Yes / OK" at bounding box center [464, 227] width 33 height 7
drag, startPoint x: 455, startPoint y: 238, endPoint x: 455, endPoint y: 244, distance: 6.3
click at [455, 240] on button "Yes / OK" at bounding box center [464, 238] width 33 height 7
drag, startPoint x: 455, startPoint y: 244, endPoint x: 455, endPoint y: 249, distance: 5.0
click at [455, 245] on section "E. DISPATCH 33 Final Briefing (01) Crew Briefing Not Checked Review Yes / OK No…" at bounding box center [317, 193] width 396 height 144
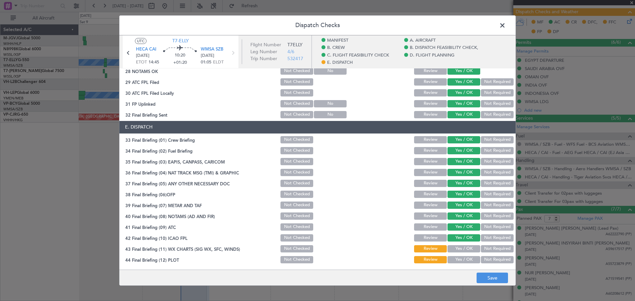
click at [455, 249] on button "Yes / OK" at bounding box center [464, 249] width 33 height 7
click at [454, 256] on div "Yes / OK" at bounding box center [463, 259] width 33 height 9
drag, startPoint x: 454, startPoint y: 258, endPoint x: 459, endPoint y: 263, distance: 7.3
click at [455, 260] on button "Yes / OK" at bounding box center [464, 259] width 33 height 7
click at [484, 276] on button "Save" at bounding box center [492, 278] width 31 height 11
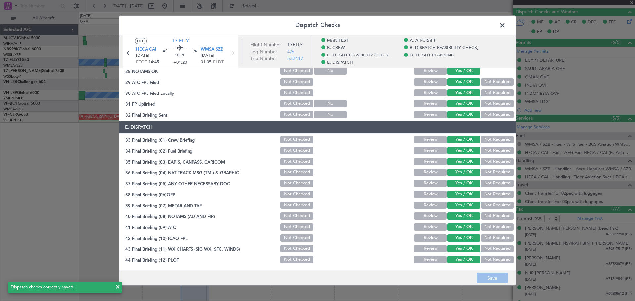
click at [506, 25] on span at bounding box center [506, 27] width 0 height 13
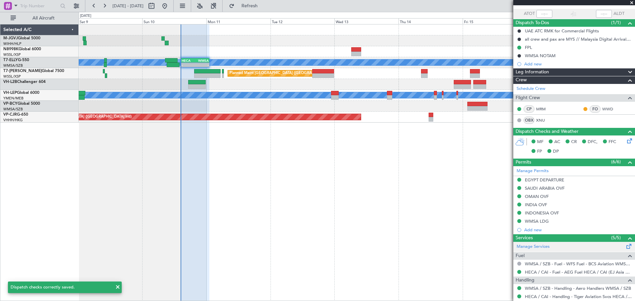
scroll to position [0, 0]
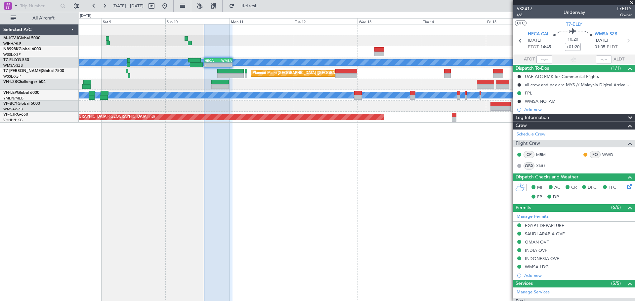
click at [255, 85] on div at bounding box center [357, 84] width 556 height 11
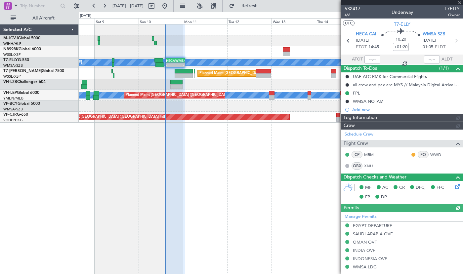
type input "Kennis Yau (KYA)"
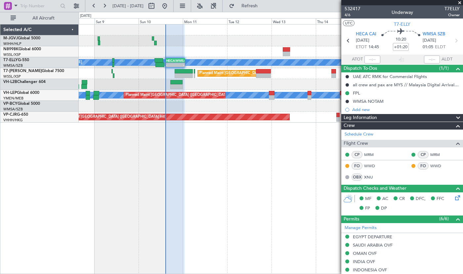
type input "Kennis Yau (KYA)"
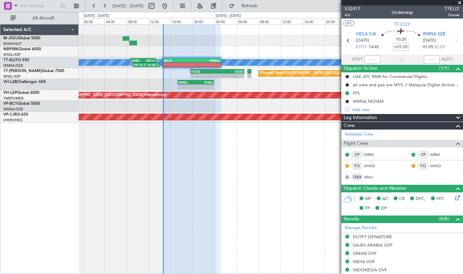
type input "Kennis Yau (KYA)"
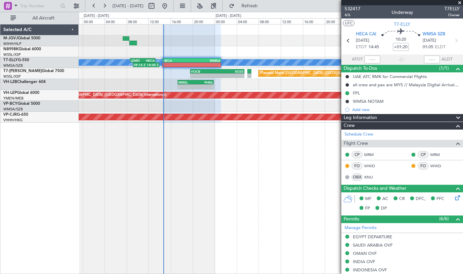
type input "Kennis Yau (KYA)"
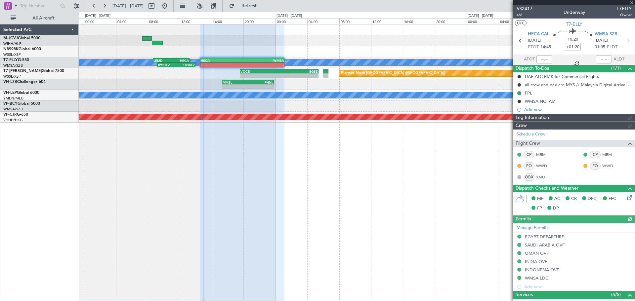
type input "Kennis Yau (KYA)"
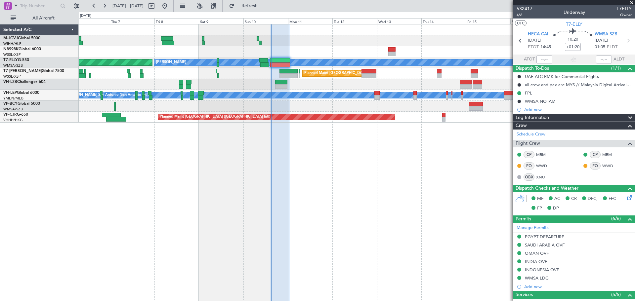
click at [332, 209] on div "MEL AOG Maint Granada (Federico Garcia Lorca) Planned Maint London (Luton) Plan…" at bounding box center [357, 162] width 557 height 277
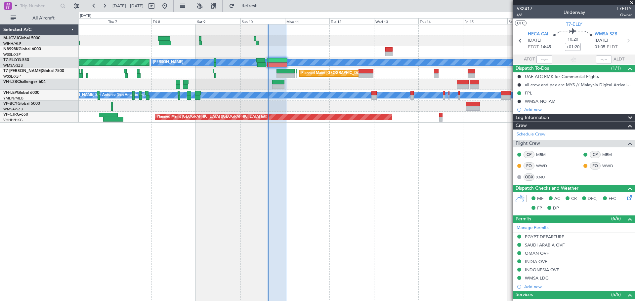
click at [417, 136] on div "MEL AOG Maint Granada (Federico Garcia Lorca) Planned Maint London (Luton) Plan…" at bounding box center [357, 162] width 557 height 277
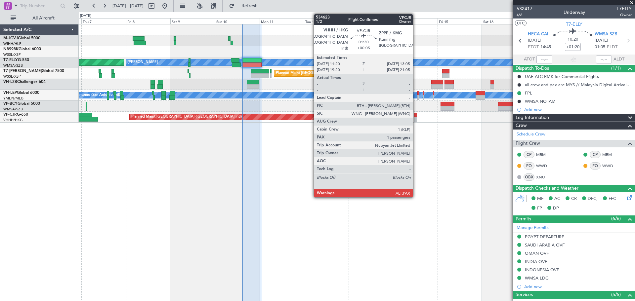
click at [416, 117] on div at bounding box center [415, 119] width 3 height 5
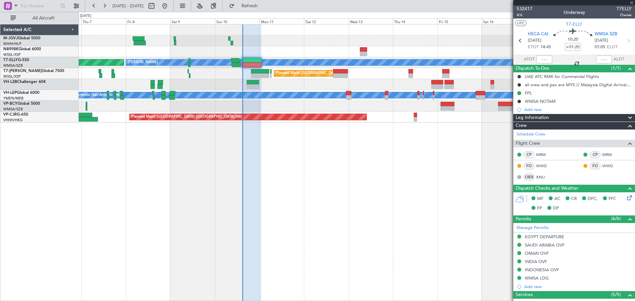
type input "+00:05"
type input "5"
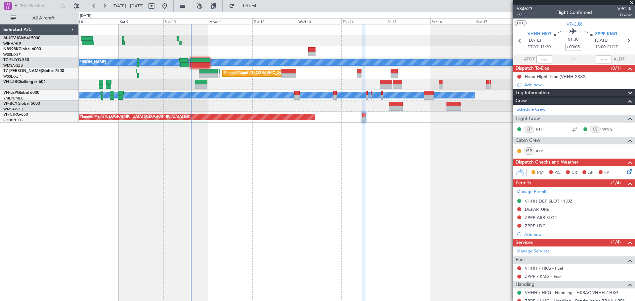
click at [350, 206] on div "MEL AOG Maint Granada (Federico Garcia Lorca) Planned Maint London (Luton) Plan…" at bounding box center [357, 162] width 557 height 277
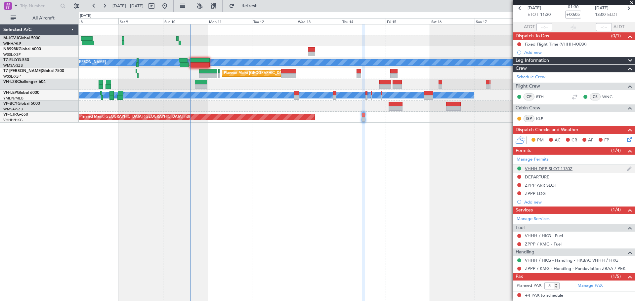
scroll to position [46, 0]
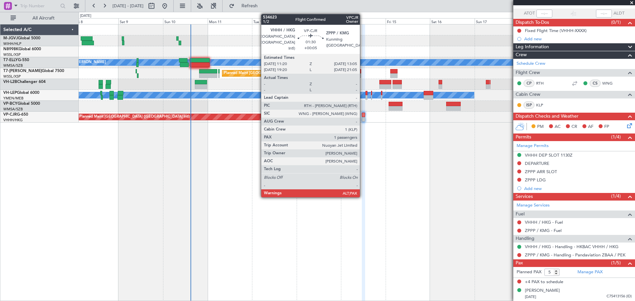
click at [363, 118] on div at bounding box center [363, 119] width 3 height 5
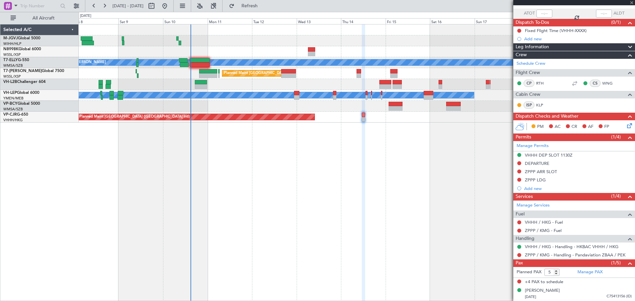
click at [363, 118] on div at bounding box center [363, 119] width 3 height 5
click at [546, 257] on link "ZPPP / KMG - Handling - Pandaviation ZBAA / PEK" at bounding box center [575, 255] width 101 height 6
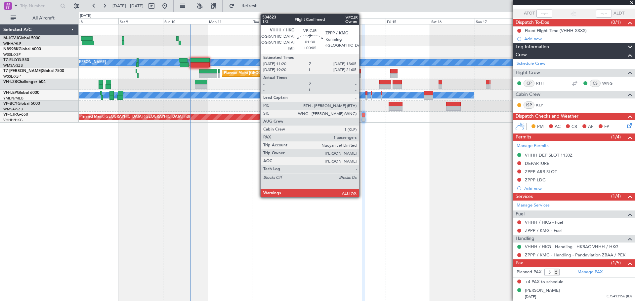
click at [362, 118] on div at bounding box center [363, 119] width 3 height 5
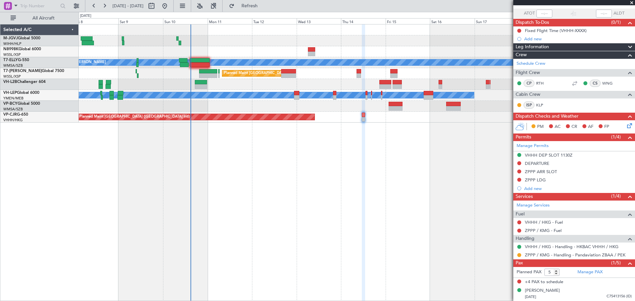
click at [266, 195] on div "MEL AOG Maint Granada (Federico Garcia Lorca) Planned Maint London (Luton) Plan…" at bounding box center [357, 162] width 557 height 277
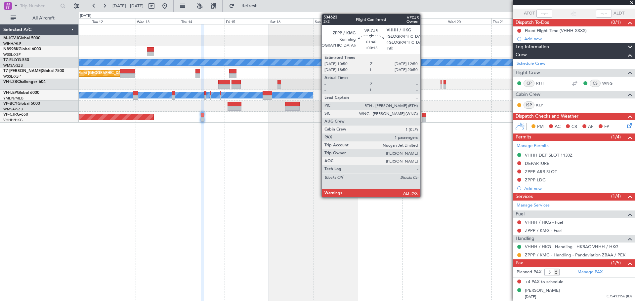
click at [424, 118] on div at bounding box center [424, 119] width 4 height 5
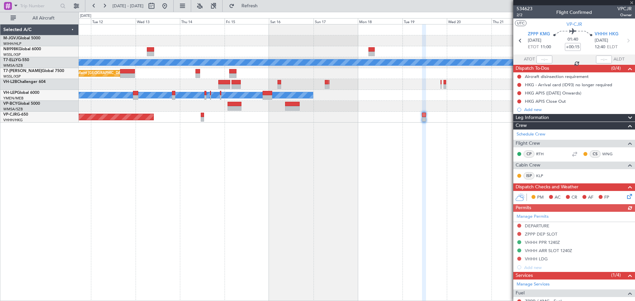
scroll to position [79, 0]
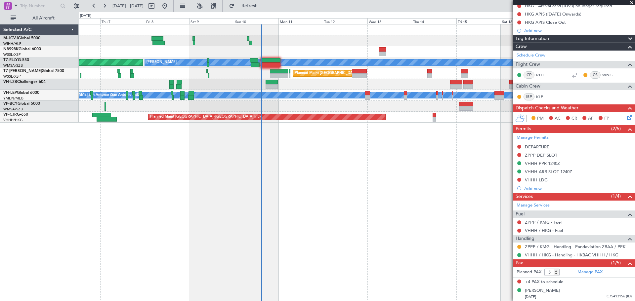
click at [517, 130] on fb-app "11 Aug 2025 - 24 Aug 2025 Refresh Quick Links All Aircraft MEL AOG Maint Granad…" at bounding box center [317, 153] width 635 height 297
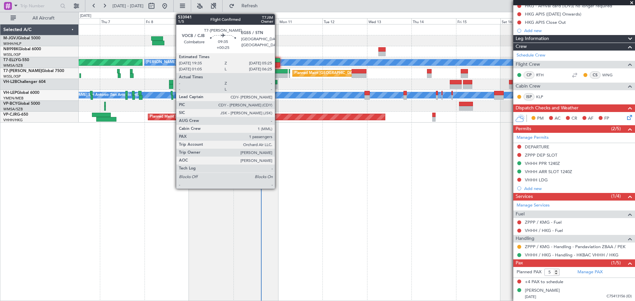
click at [278, 75] on div at bounding box center [279, 75] width 19 height 5
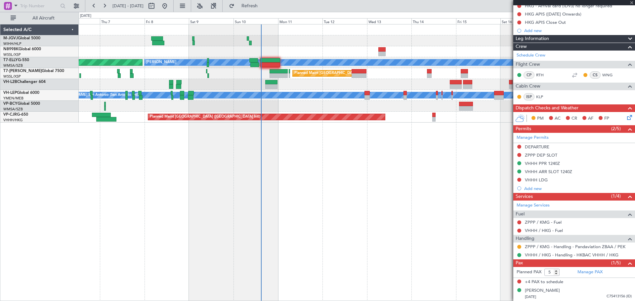
type input "+00:25"
type input "1"
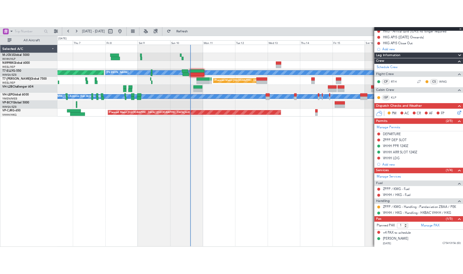
scroll to position [0, 0]
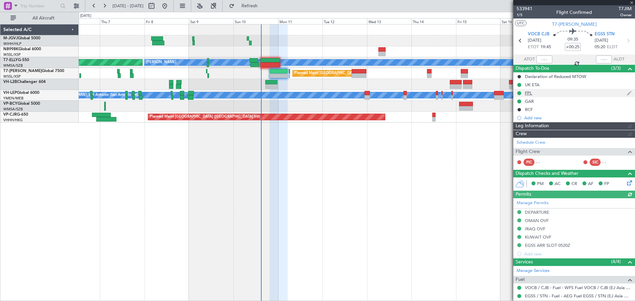
type input "Kennis Yau (KYA)"
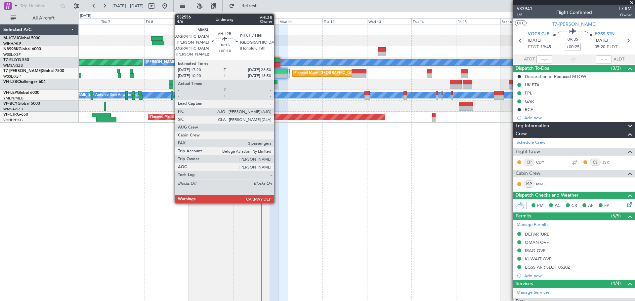
click at [277, 81] on div at bounding box center [271, 82] width 12 height 5
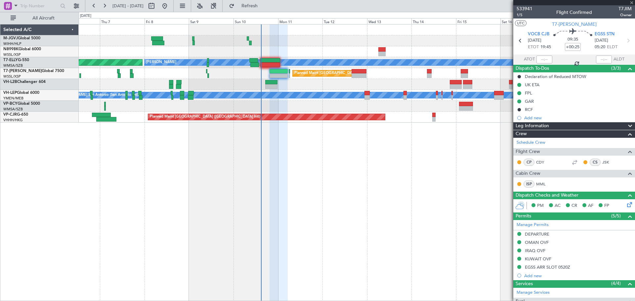
type input "+00:10"
type input "3"
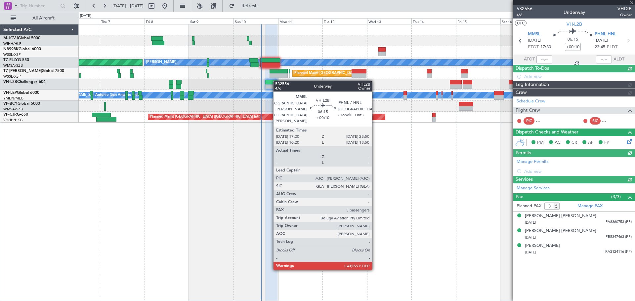
type input "Edmond Yuen (EYU)"
type input "A0013"
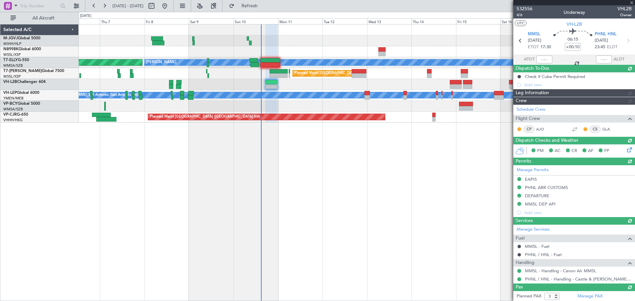
type input "Edmond Yuen (EYU)"
type input "A0013"
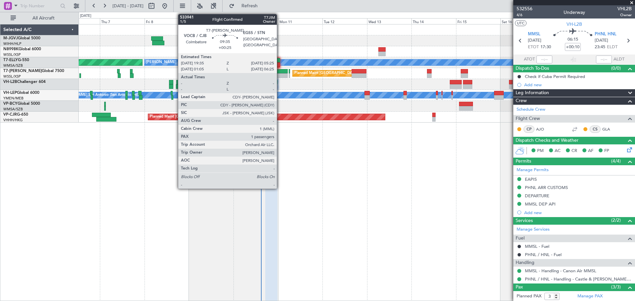
click at [280, 72] on div at bounding box center [279, 71] width 19 height 5
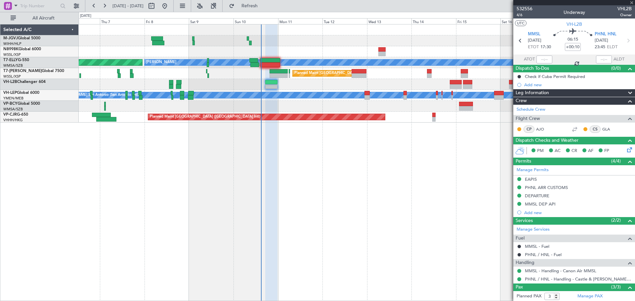
type input "+00:25"
type input "1"
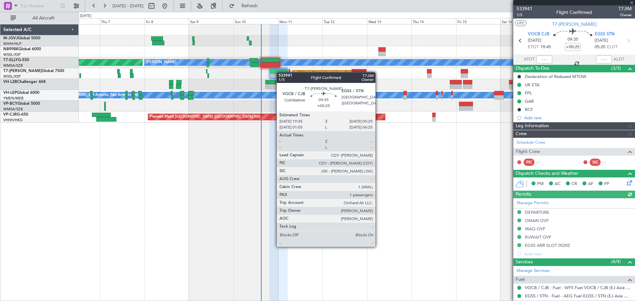
type input "Kennis Yau (KYA)"
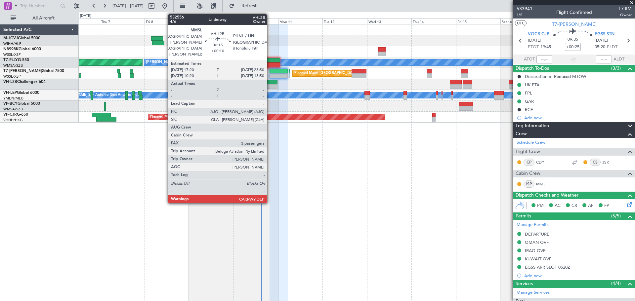
click at [270, 83] on div at bounding box center [271, 82] width 12 height 5
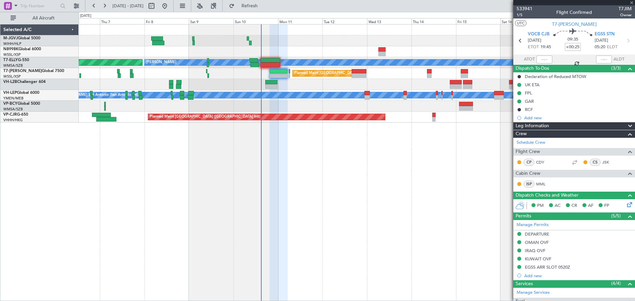
type input "+00:10"
type input "3"
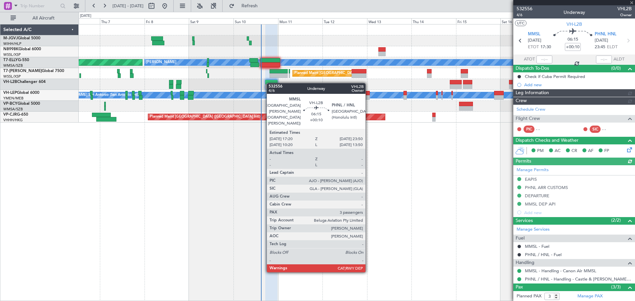
type input "Edmond Yuen (EYU)"
type input "A0013"
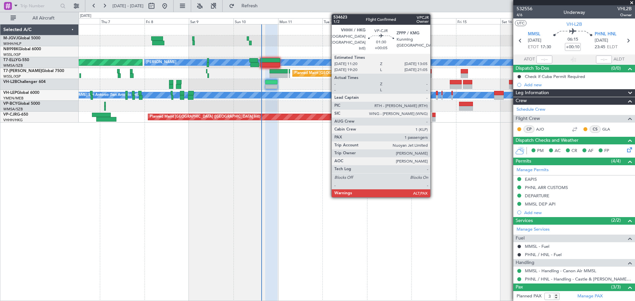
click at [434, 118] on div at bounding box center [434, 119] width 3 height 5
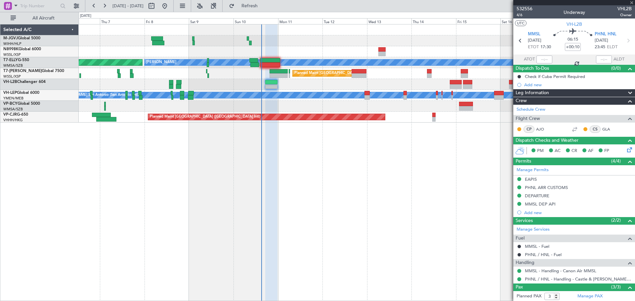
type input "+00:05"
type input "5"
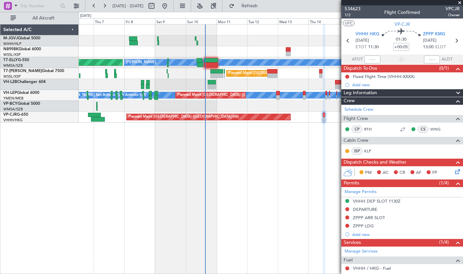
click at [217, 168] on div "AOG Maint Granada (Federico Garcia Lorca) MEL Planned Maint London (Luton) Plan…" at bounding box center [271, 149] width 385 height 250
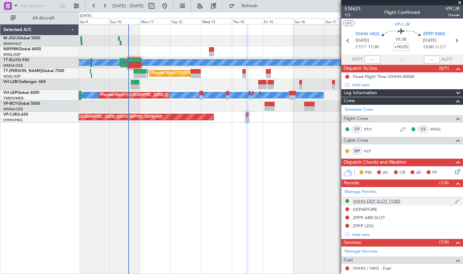
scroll to position [73, 0]
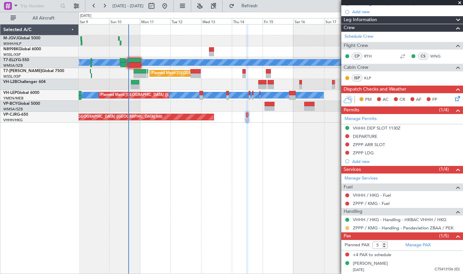
click at [349, 227] on button at bounding box center [347, 228] width 4 height 4
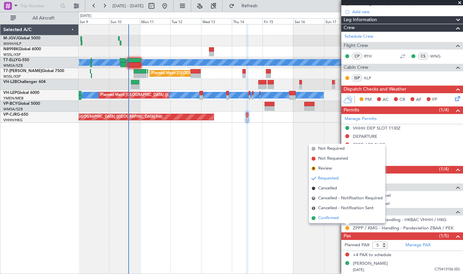
click at [339, 217] on span "Confirmed" at bounding box center [328, 218] width 21 height 7
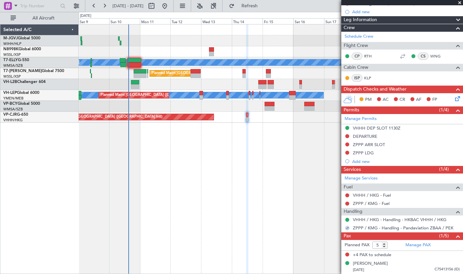
click at [183, 198] on div "[PERSON_NAME] AOG Maint Granada ([PERSON_NAME]) Planned Maint [GEOGRAPHIC_DATA]…" at bounding box center [271, 149] width 385 height 250
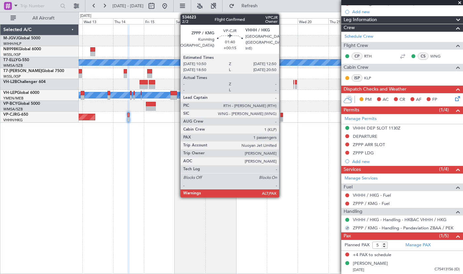
click at [282, 119] on div at bounding box center [282, 119] width 3 height 5
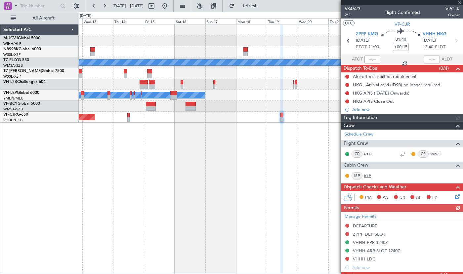
scroll to position [106, 0]
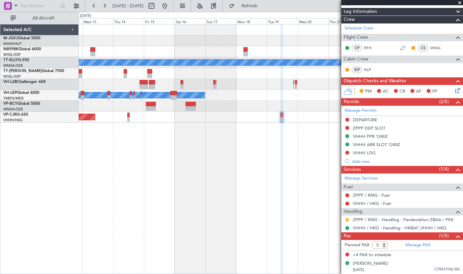
click at [347, 219] on button at bounding box center [347, 220] width 4 height 4
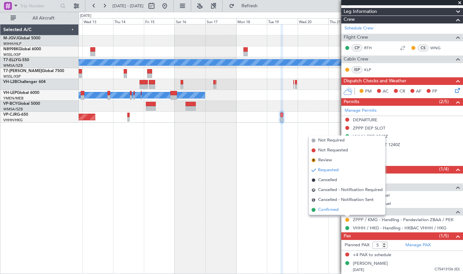
click at [330, 211] on span "Confirmed" at bounding box center [328, 210] width 21 height 7
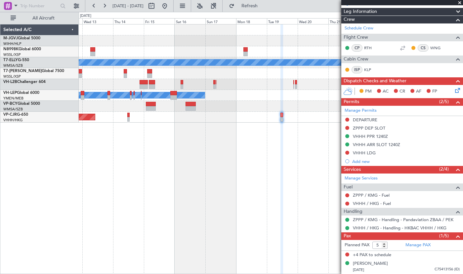
click at [279, 124] on div "MEL Planned Maint London (Luton) MEL San Antonio (San Antonio Intl) Planned Mai…" at bounding box center [271, 149] width 385 height 250
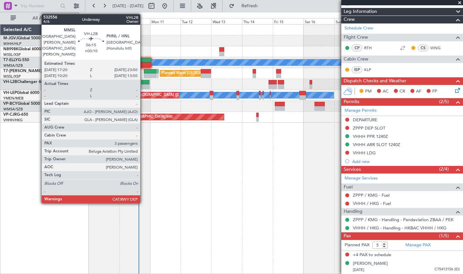
click at [143, 84] on div at bounding box center [145, 82] width 9 height 5
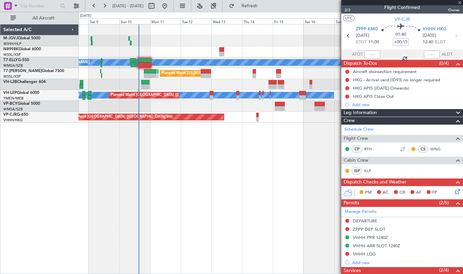
scroll to position [0, 0]
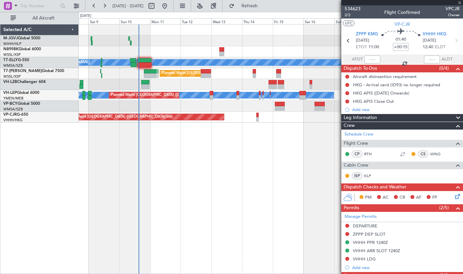
type input "+00:10"
type input "3"
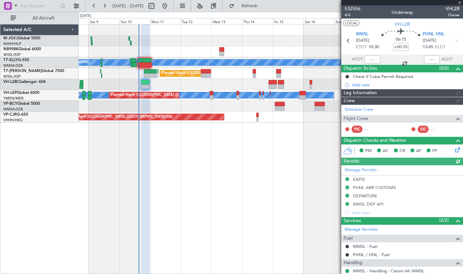
type input "Edmond Yuen (EYU)"
type input "A0013"
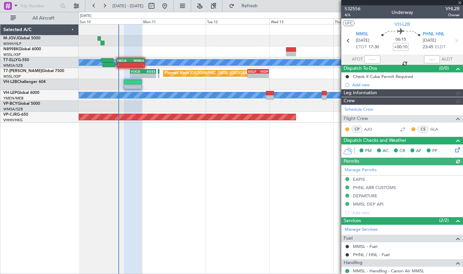
type input "Edmond Yuen (EYU)"
type input "A0013"
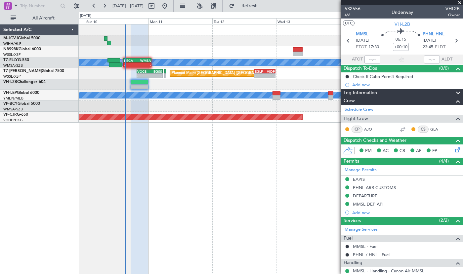
click at [148, 134] on div at bounding box center [140, 149] width 18 height 250
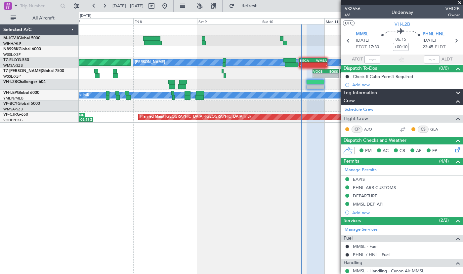
click at [177, 154] on div "02:10 Z 09:23 Z WIHH 01:50 Z RKSS 08:45 Z MEL - - HECA 14:35 Z WMSA 01:10 Z AOG…" at bounding box center [271, 149] width 385 height 250
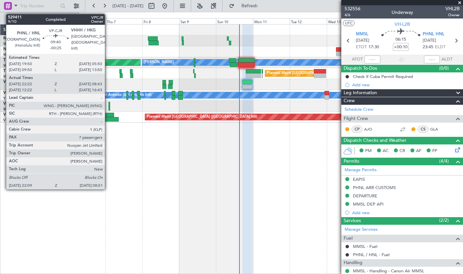
click at [108, 120] on div at bounding box center [110, 119] width 17 height 5
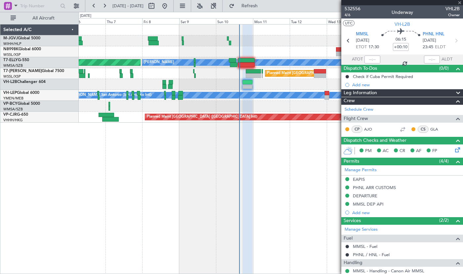
type input "-00:25"
type input "22:32"
type input "08:33"
type input "7"
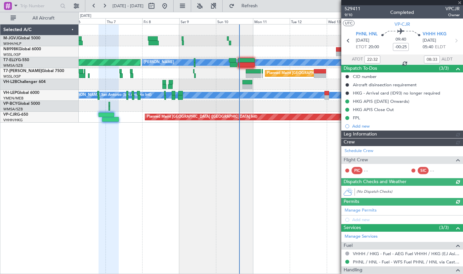
type input "Brien Tan (BTA)"
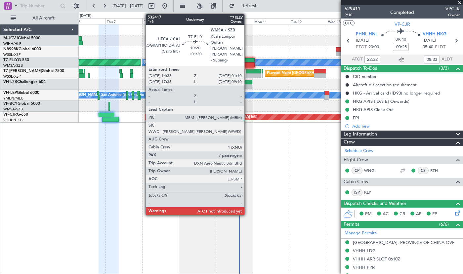
click at [248, 64] on div at bounding box center [246, 65] width 17 height 5
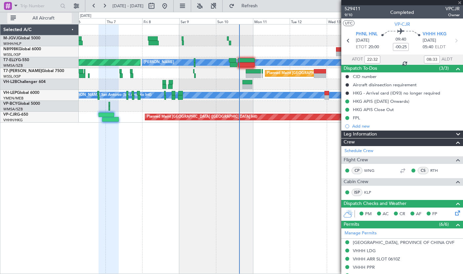
type input "+01:20"
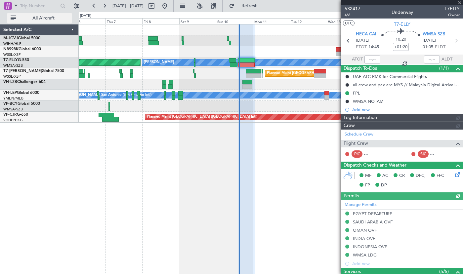
type input "[PERSON_NAME] (KYA)"
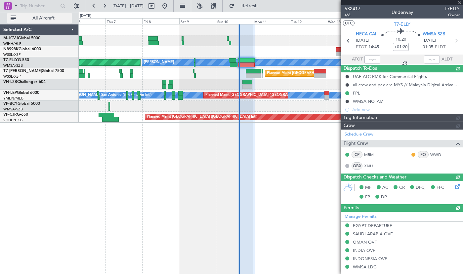
type input "[PERSON_NAME] (KYA)"
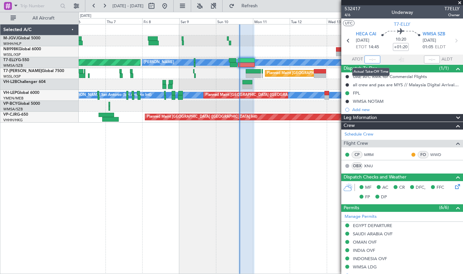
drag, startPoint x: 368, startPoint y: 58, endPoint x: 375, endPoint y: 72, distance: 16.1
click at [370, 60] on input "text" at bounding box center [373, 60] width 16 height 8
drag, startPoint x: 366, startPoint y: 60, endPoint x: 365, endPoint y: 66, distance: 6.6
click at [366, 60] on input "text" at bounding box center [373, 60] width 16 height 8
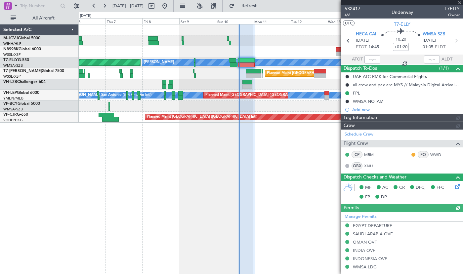
type input "Kennis Yau (KYA)"
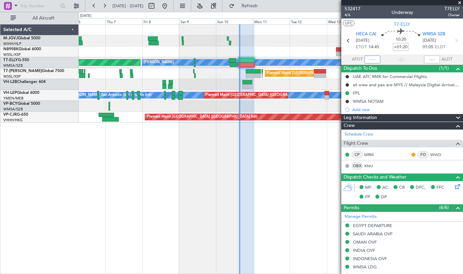
click at [370, 59] on input "text" at bounding box center [373, 60] width 16 height 8
click at [250, 173] on div at bounding box center [246, 149] width 17 height 250
type input "15:13"
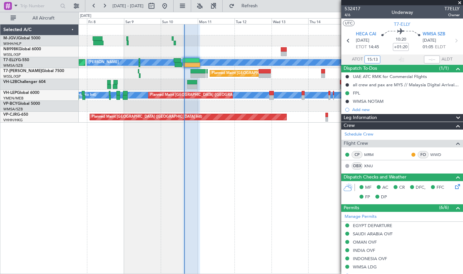
click at [155, 82] on div at bounding box center [271, 84] width 384 height 11
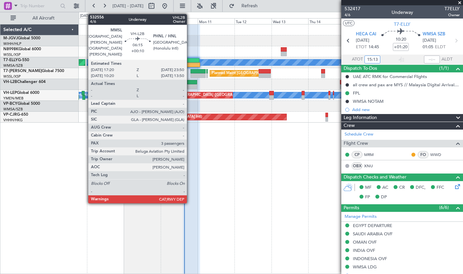
click at [190, 86] on div at bounding box center [192, 86] width 10 height 5
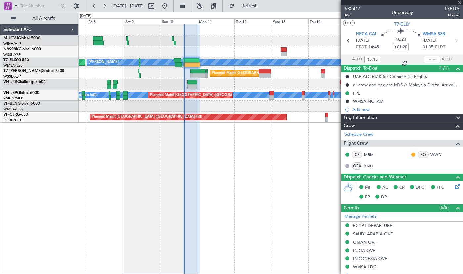
type input "+00:10"
type input "3"
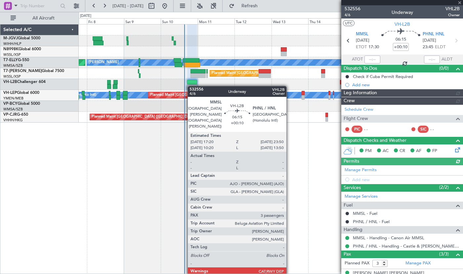
type input "Edmond Yuen (EYU)"
type input "A0013"
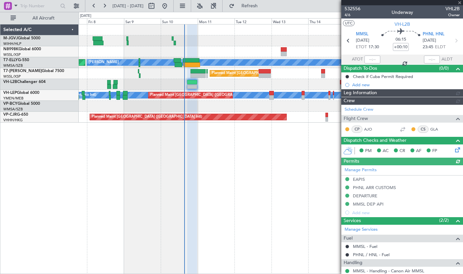
type input "Edmond Yuen (EYU)"
type input "A0013"
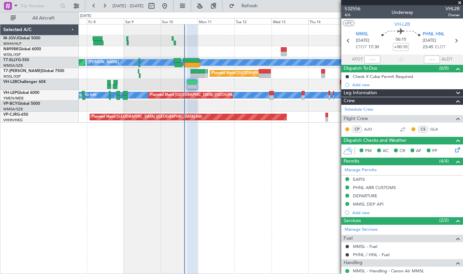
click at [274, 166] on div "AOG Maint Granada (Federico Garcia Lorca) MEL Planned Maint London (Luton) Plan…" at bounding box center [271, 149] width 385 height 250
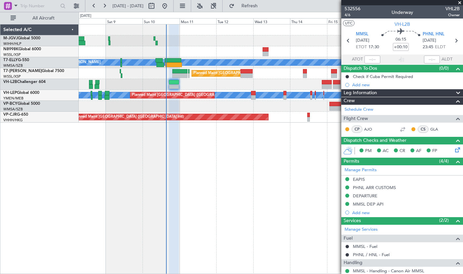
click at [245, 176] on div "MEL AOG Maint Granada (Federico Garcia Lorca) Planned Maint London (Luton) Plan…" at bounding box center [271, 149] width 385 height 250
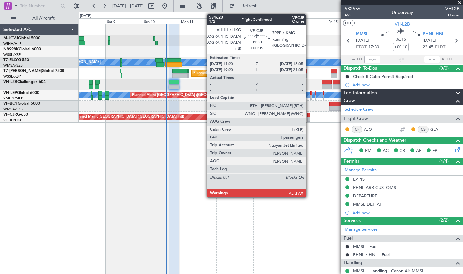
click at [309, 117] on div at bounding box center [308, 119] width 3 height 5
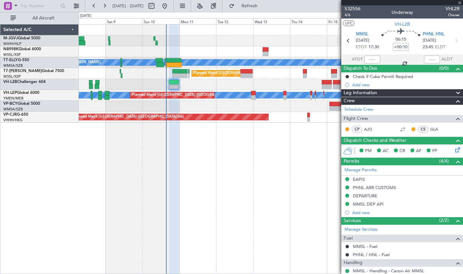
type input "+00:05"
type input "5"
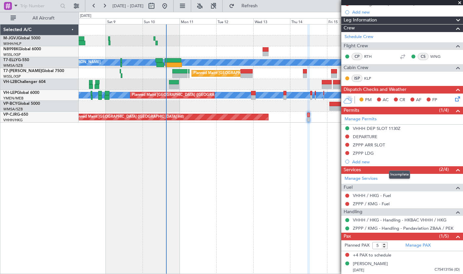
scroll to position [73, 0]
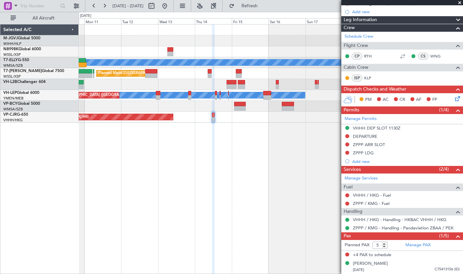
click at [206, 186] on div "MEL Planned Maint London (Luton) MEL San Antonio (San Antonio Intl) Planned Mai…" at bounding box center [271, 149] width 385 height 250
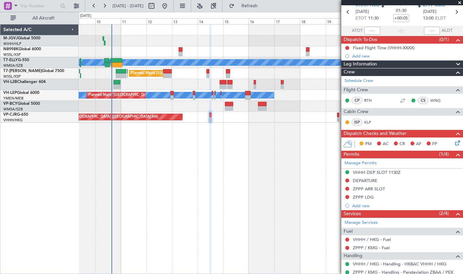
scroll to position [0, 0]
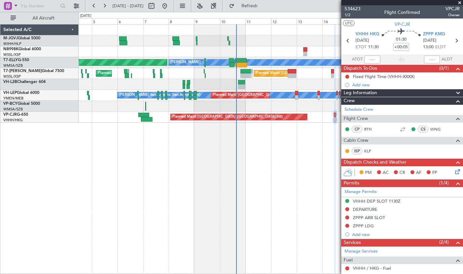
click at [271, 160] on div "MEL AOG Maint Granada (Federico Garcia Lorca) Planned Maint London (Luton) Plan…" at bounding box center [271, 149] width 385 height 250
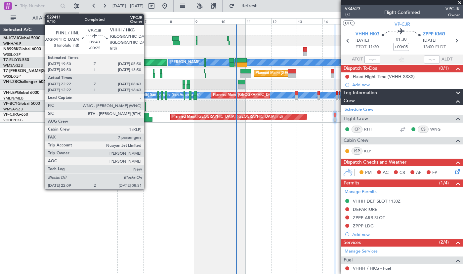
click at [147, 117] on div at bounding box center [143, 115] width 11 height 5
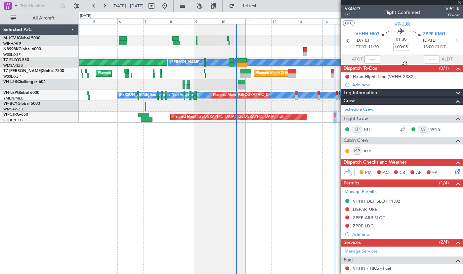
type input "-00:25"
type input "22:32"
type input "08:33"
type input "7"
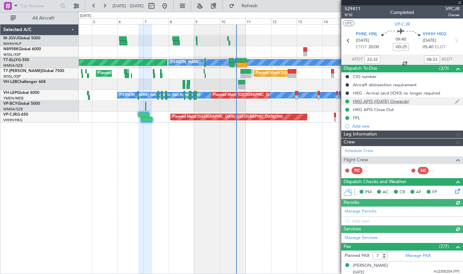
type input "Brien Tan (BTA)"
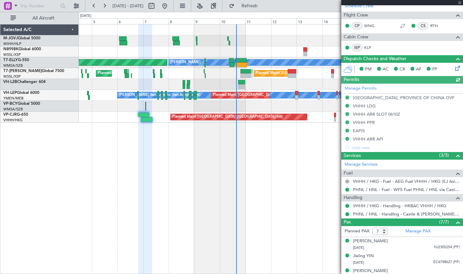
scroll to position [212, 0]
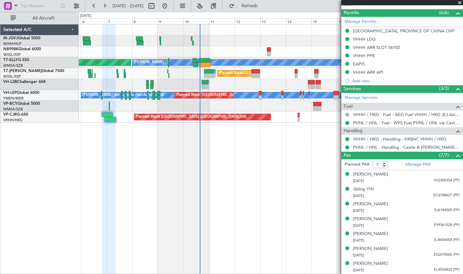
click at [242, 178] on div "AOG Maint Granada (Federico Garcia Lorca) MEL Planned Maint London (Luton) Plan…" at bounding box center [271, 149] width 385 height 250
click at [204, 165] on div "AOG Maint Granada (Federico Garcia Lorca) MEL Planned Maint London (Luton) Plan…" at bounding box center [271, 149] width 385 height 250
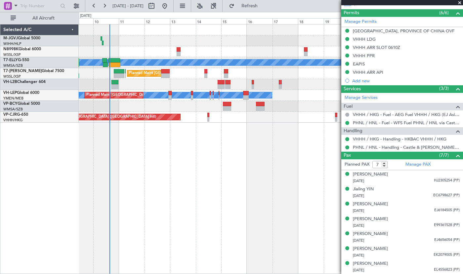
click at [229, 149] on div "MEL AOG Maint Granada (Federico Garcia Lorca) Planned Maint London (Luton) Plan…" at bounding box center [271, 149] width 385 height 250
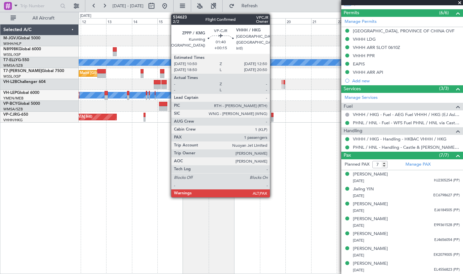
click at [273, 117] on div at bounding box center [272, 119] width 2 height 5
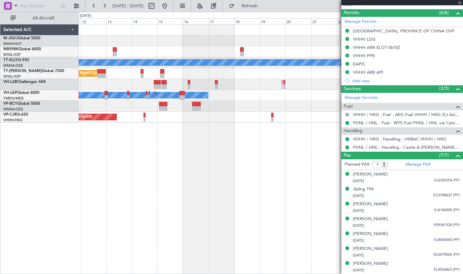
type input "+00:15"
type input "5"
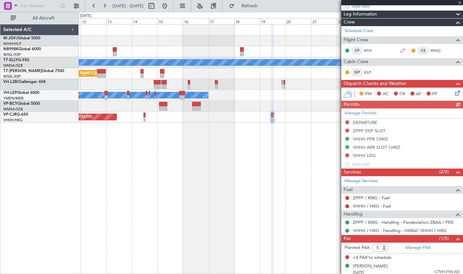
scroll to position [106, 0]
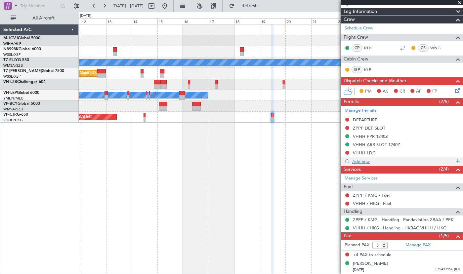
click at [363, 163] on div "Add new" at bounding box center [403, 162] width 102 height 6
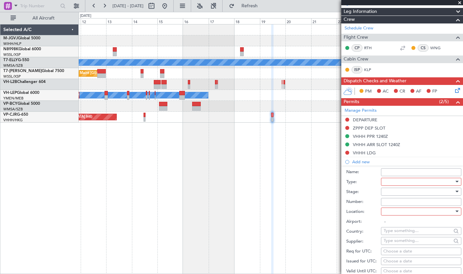
click at [393, 182] on div at bounding box center [419, 182] width 70 height 10
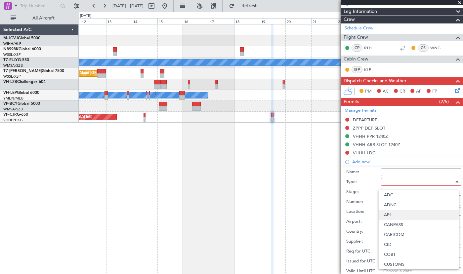
click at [399, 216] on span "API" at bounding box center [418, 215] width 69 height 10
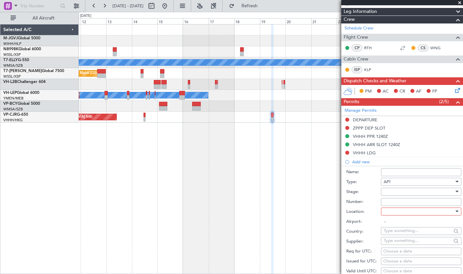
click at [400, 210] on div at bounding box center [419, 212] width 70 height 10
click at [395, 246] on span "Arrival" at bounding box center [418, 245] width 69 height 10
type input "VHHH / HKG"
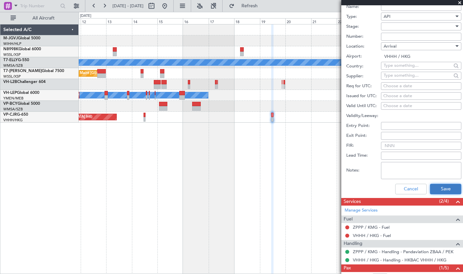
drag, startPoint x: 428, startPoint y: 192, endPoint x: 436, endPoint y: 187, distance: 9.5
click at [436, 187] on button "Save" at bounding box center [445, 189] width 31 height 11
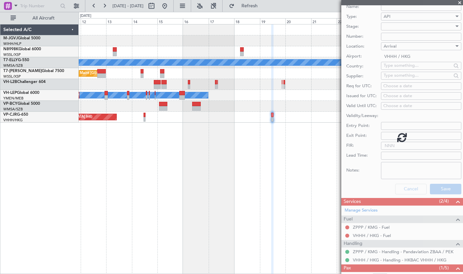
scroll to position [114, 0]
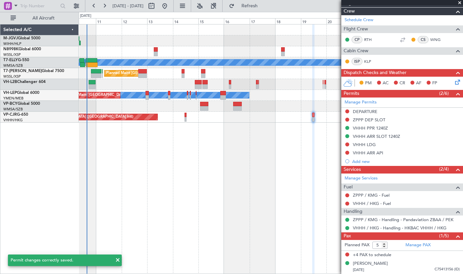
click at [247, 171] on div "MEL AOG Maint Granada (Federico Garcia Lorca) Planned Maint London (Luton) MEL …" at bounding box center [271, 149] width 385 height 250
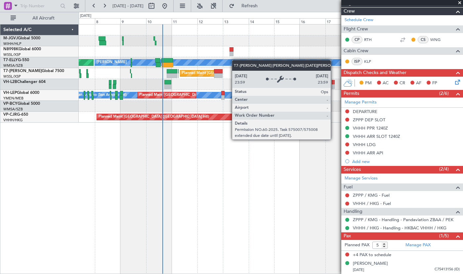
click at [260, 59] on div "MEL AOG Maint Granada (Federico Garcia Lorca) Planned Maint London (Luton) Plan…" at bounding box center [271, 73] width 384 height 98
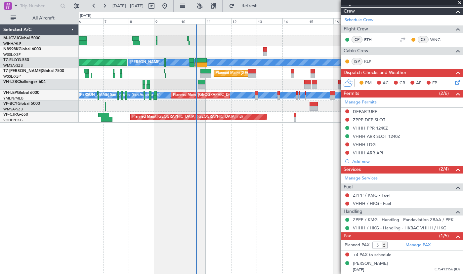
click at [241, 109] on div at bounding box center [271, 106] width 384 height 11
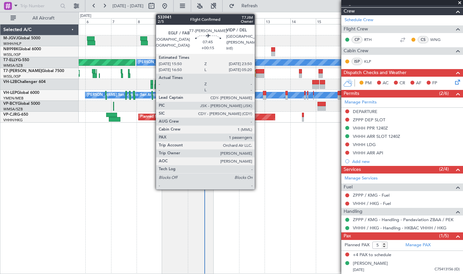
click at [258, 75] on div at bounding box center [260, 75] width 9 height 5
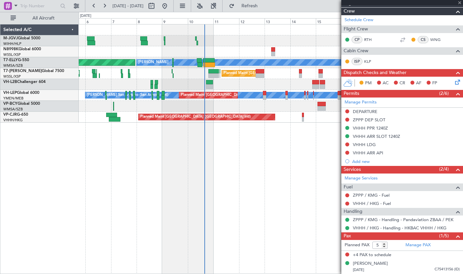
type input "1"
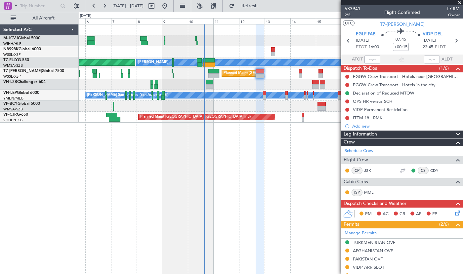
scroll to position [55, 0]
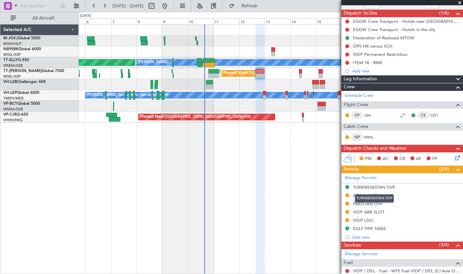
drag, startPoint x: 378, startPoint y: 187, endPoint x: 378, endPoint y: 196, distance: 9.6
click at [378, 196] on div "TURKMENISTAN OVF" at bounding box center [374, 199] width 39 height 8
drag, startPoint x: 357, startPoint y: 195, endPoint x: 197, endPoint y: 190, distance: 160.2
click at [357, 195] on div "AFGHANISTAN OVF" at bounding box center [373, 196] width 40 height 6
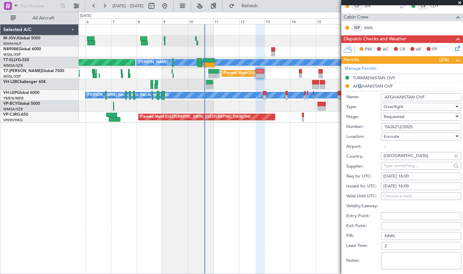
scroll to position [165, 0]
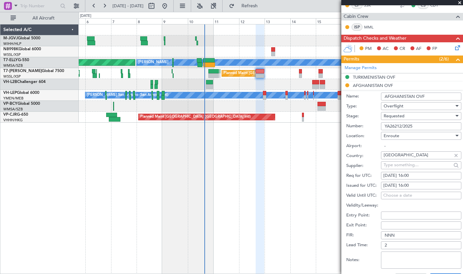
click at [388, 214] on input "Entry Point:" at bounding box center [421, 216] width 80 height 8
click at [392, 217] on input "Entry Point:" at bounding box center [421, 216] width 80 height 8
type input "r"
type input "RANAH"
type input "BIROS"
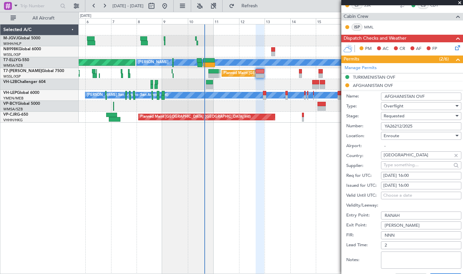
click at [396, 116] on span "Requested" at bounding box center [394, 116] width 21 height 6
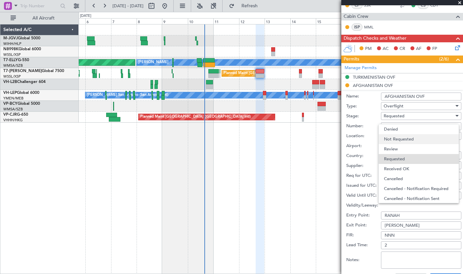
scroll to position [3, 0]
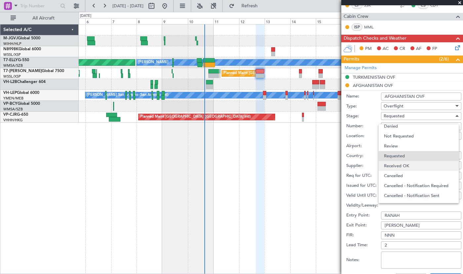
click at [397, 164] on span "Received OK" at bounding box center [418, 166] width 69 height 10
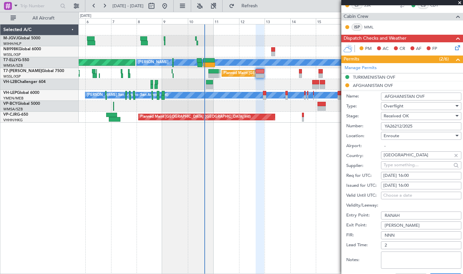
scroll to position [221, 0]
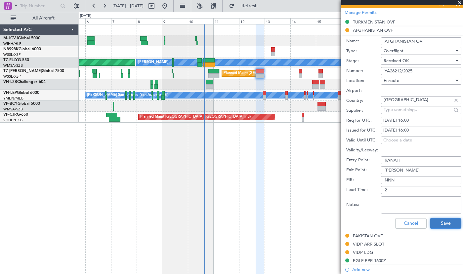
click at [437, 223] on button "Save" at bounding box center [445, 223] width 31 height 11
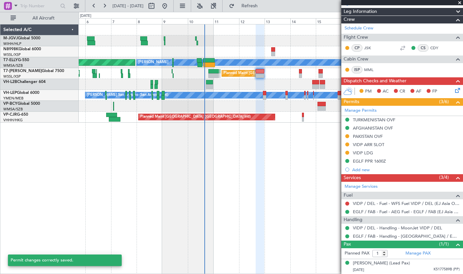
scroll to position [122, 0]
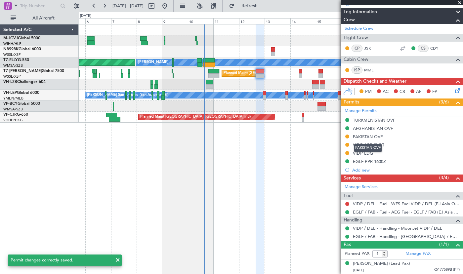
click at [369, 139] on mat-tooltip-component "PAKISTAN OVF" at bounding box center [367, 148] width 37 height 18
click at [368, 136] on div "PAKISTAN OVF" at bounding box center [368, 137] width 30 height 6
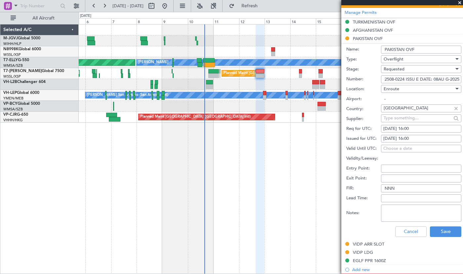
click at [417, 78] on input "2508-0224 ISSU E DATE: 08AU G-2025" at bounding box center [421, 79] width 80 height 8
click at [443, 79] on input "2508-0224 ISSUE DATE: 08AU G-2025" at bounding box center [421, 79] width 80 height 8
type input "2508-0224 ISSUE DATE: 08AUG-2025"
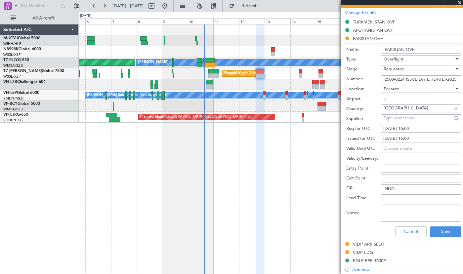
scroll to position [0, 0]
click at [397, 171] on input "Entry Point:" at bounding box center [421, 169] width 80 height 8
type input "BIROS"
click at [401, 180] on input "Exit Point:" at bounding box center [421, 179] width 80 height 8
type input "MERUN"
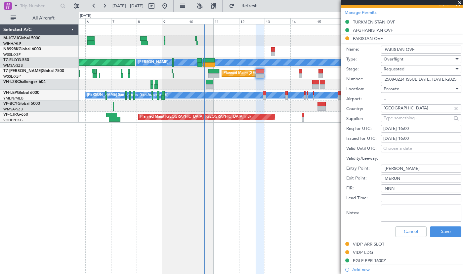
click at [392, 71] on span "Requested" at bounding box center [394, 69] width 21 height 6
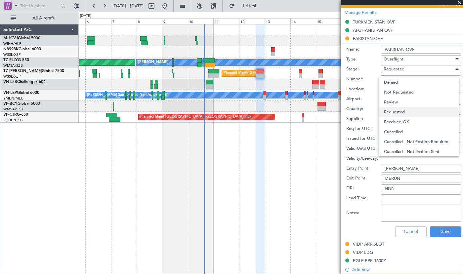
scroll to position [3, 0]
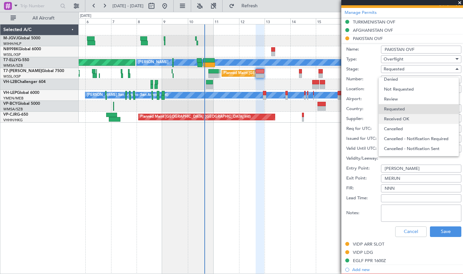
click at [392, 121] on span "Received OK" at bounding box center [418, 119] width 69 height 10
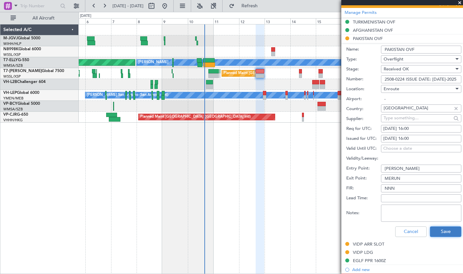
click at [438, 232] on button "Save" at bounding box center [445, 232] width 31 height 11
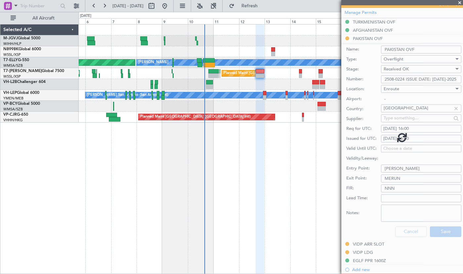
scroll to position [122, 0]
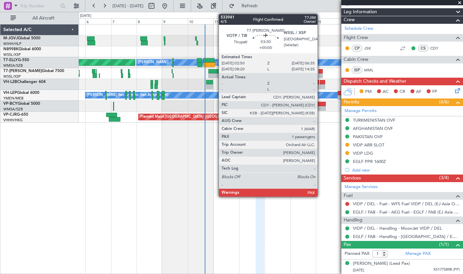
click at [321, 74] on div at bounding box center [321, 75] width 4 height 5
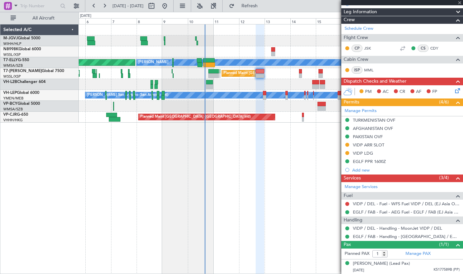
type input "5"
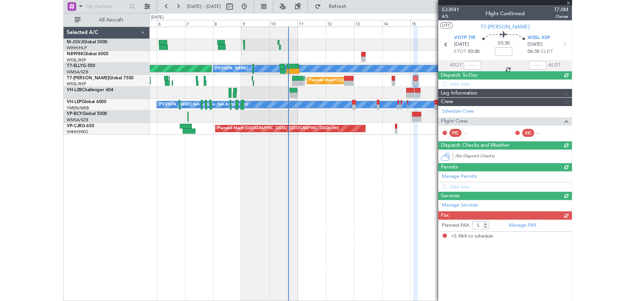
scroll to position [0, 0]
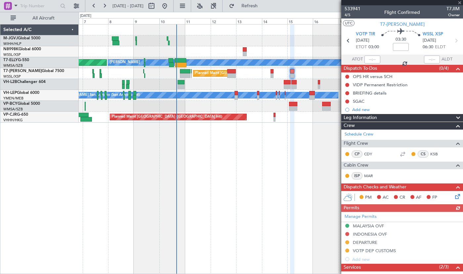
click at [282, 77] on div "Planned Maint London (Luton) Planned Maint Dubai (Al Maktoum Intl)" at bounding box center [271, 73] width 384 height 11
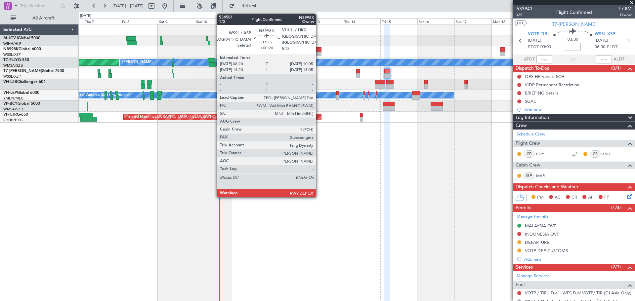
click at [319, 51] on div at bounding box center [319, 49] width 6 height 5
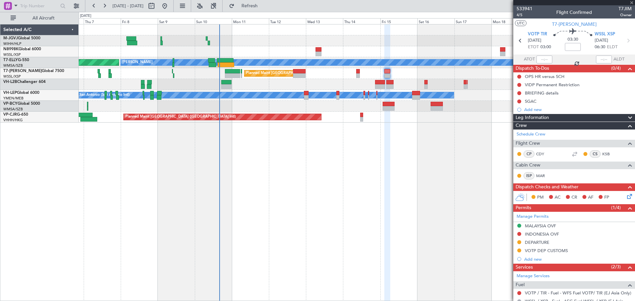
type input "+00:20"
type input "2"
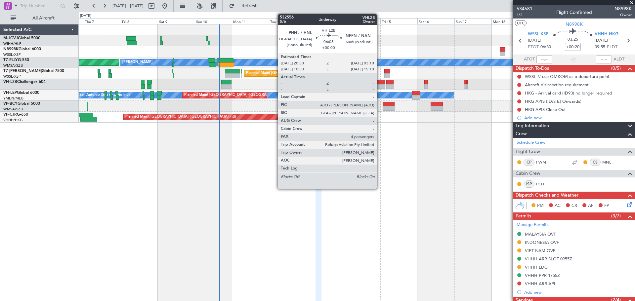
click at [380, 85] on div at bounding box center [380, 86] width 10 height 5
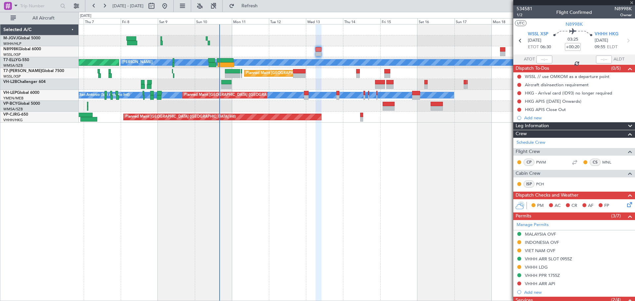
type input "4"
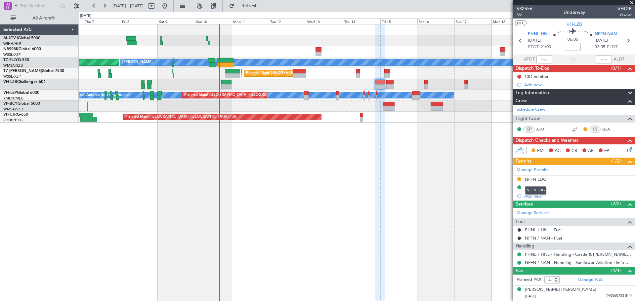
click at [463, 188] on div "NFFN LDG" at bounding box center [536, 191] width 21 height 8
click at [463, 187] on div "EAPIS" at bounding box center [531, 188] width 12 height 6
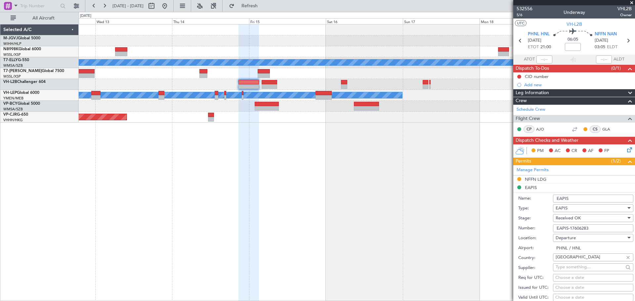
scroll to position [165, 0]
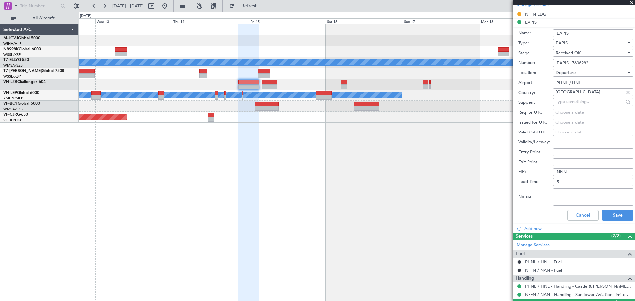
click at [463, 194] on textarea "Notes:" at bounding box center [593, 197] width 80 height 17
type textarea "for 11am LT departure"
click at [463, 216] on button "Save" at bounding box center [617, 215] width 31 height 11
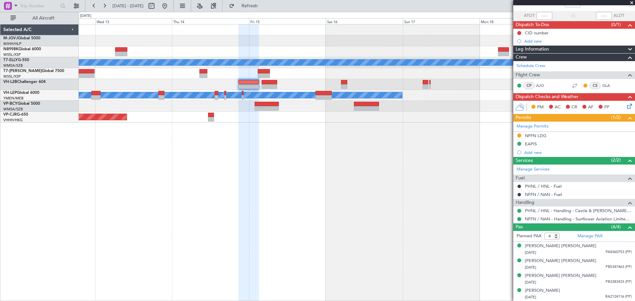
scroll to position [0, 0]
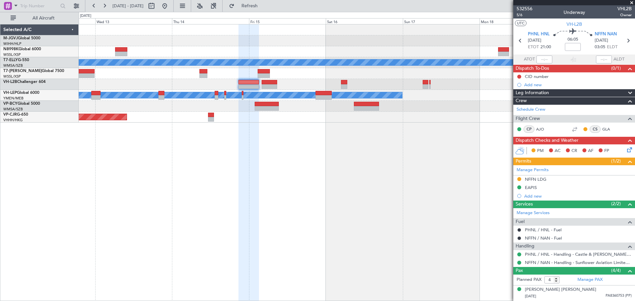
click at [184, 140] on div "MEL Planned Maint London (Luton) MEL San Antonio (San Antonio Intl) Planned Mai…" at bounding box center [357, 162] width 557 height 277
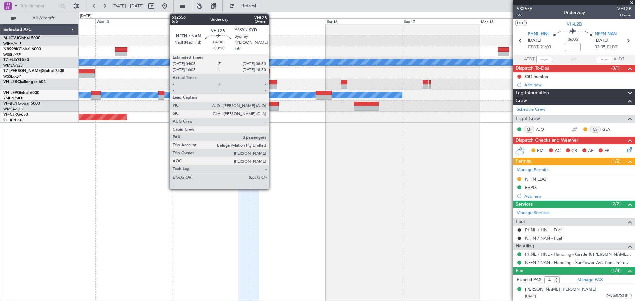
click at [272, 84] on div at bounding box center [270, 82] width 16 height 5
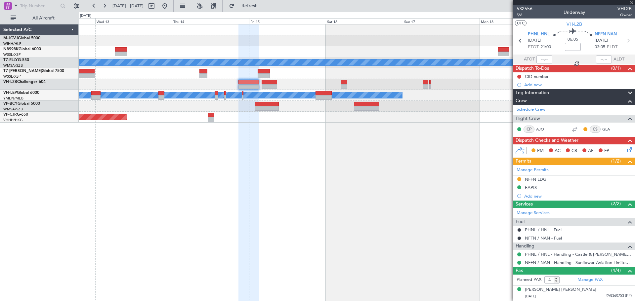
type input "+00:10"
type input "3"
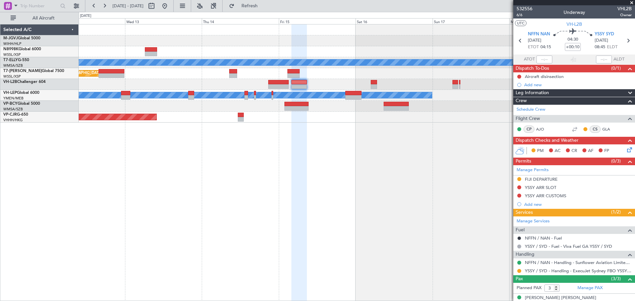
click at [331, 84] on div at bounding box center [357, 84] width 556 height 11
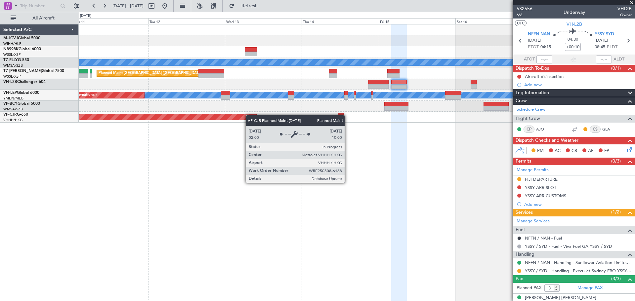
click at [251, 115] on div "MEL Planned Maint London (Luton) MEL San Antonio (San Antonio Intl) Planned Mai…" at bounding box center [357, 73] width 556 height 98
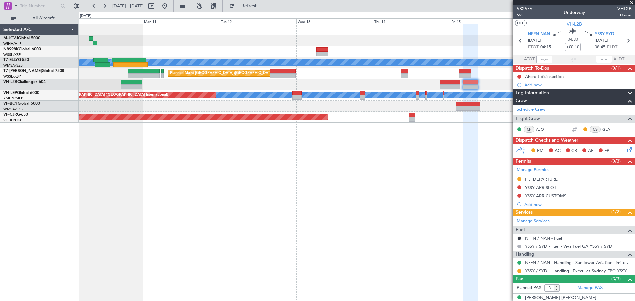
click at [283, 113] on div "MEL Planned Maint London (Luton) MEL San Antonio (San Antonio Intl) Planned Mai…" at bounding box center [357, 73] width 556 height 98
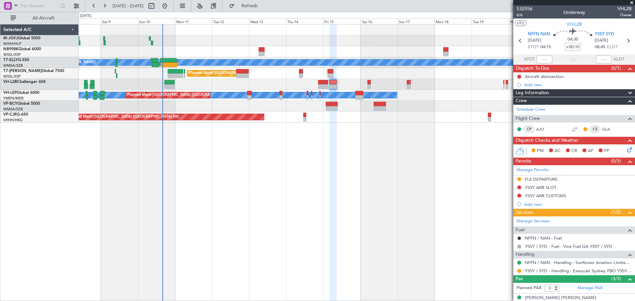
click at [330, 174] on div at bounding box center [334, 162] width 8 height 277
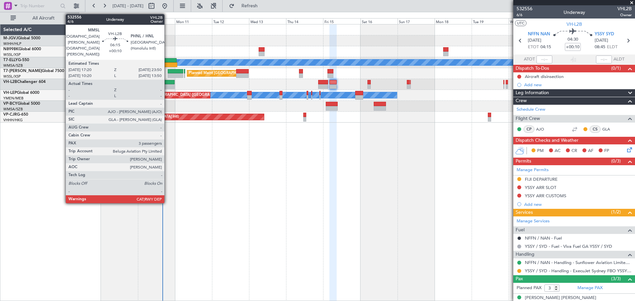
click at [167, 82] on div at bounding box center [169, 82] width 10 height 5
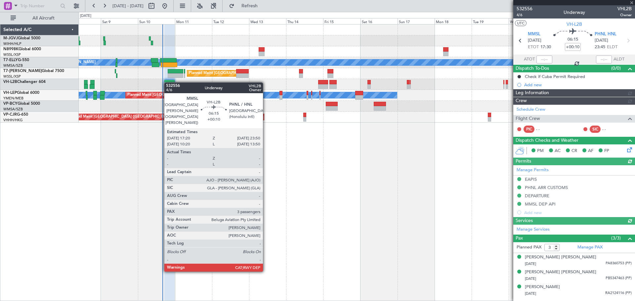
type input "Edmond Yuen (EYU)"
type input "A0013"
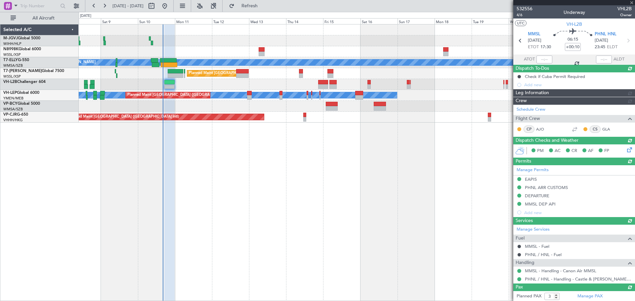
type input "Edmond Yuen (EYU)"
type input "A0013"
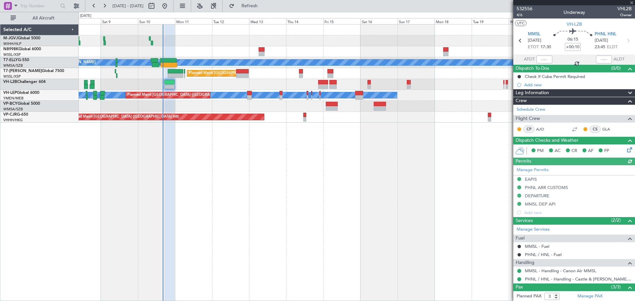
type input "Edmond Yuen (EYU)"
type input "A0013"
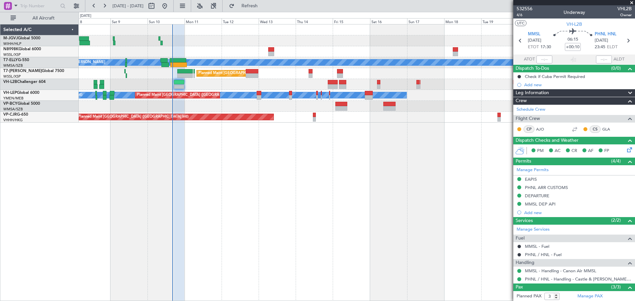
click at [200, 170] on div "MEL AOG Maint Granada (Federico Garcia Lorca) Planned Maint London (Luton) Plan…" at bounding box center [357, 162] width 557 height 277
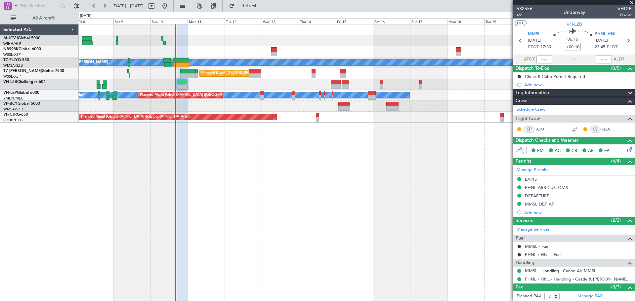
click at [294, 152] on div "MEL AOG Maint Granada (Federico Garcia Lorca) Planned Maint London (Luton) Plan…" at bounding box center [357, 162] width 557 height 277
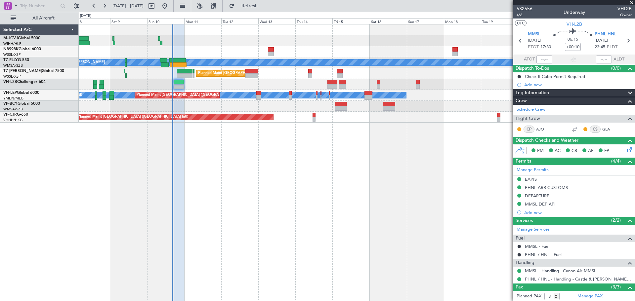
click at [233, 81] on div at bounding box center [357, 84] width 556 height 11
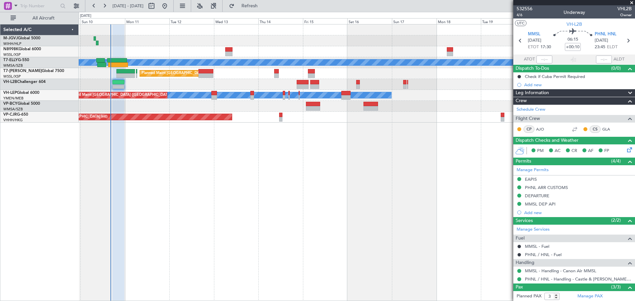
click at [288, 170] on div "MEL AOG Maint Granada (Federico Garcia Lorca) Planned Maint London (Luton) MEL …" at bounding box center [357, 162] width 557 height 277
click at [287, 170] on div "MEL AOG Maint Granada (Federico Garcia Lorca) Planned Maint London (Luton) MEL …" at bounding box center [357, 162] width 557 height 277
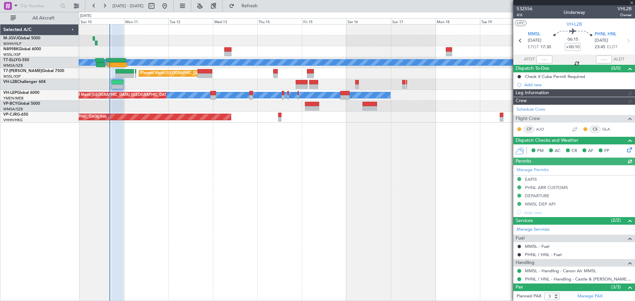
type input "Edmond Yuen (EYU)"
type input "A0013"
type input "Edmond Yuen (EYU)"
type input "A0013"
type input "Edmond Yuen (EYU)"
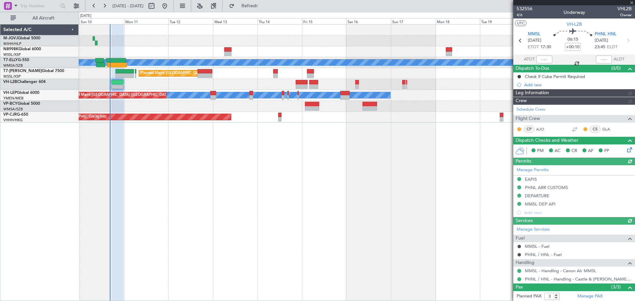
type input "A0013"
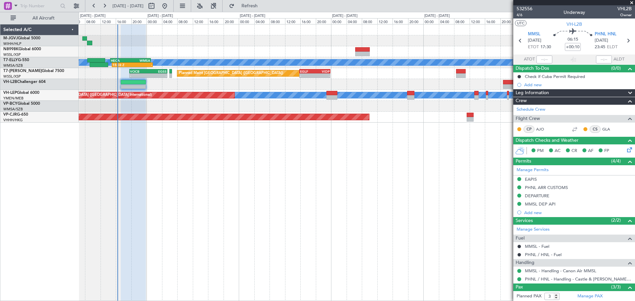
click at [366, 199] on div "MEL 15:03 Z - HECA 14:35 Z WMSA 01:10 Z Planned Maint London (Luton) - - VOCB 1…" at bounding box center [357, 162] width 557 height 277
click at [148, 69] on div "Planned Maint London (Luton) - - VOCB 19:35 Z EGSS 05:25 Z - - EGLF 15:50 Z VID…" at bounding box center [357, 73] width 556 height 11
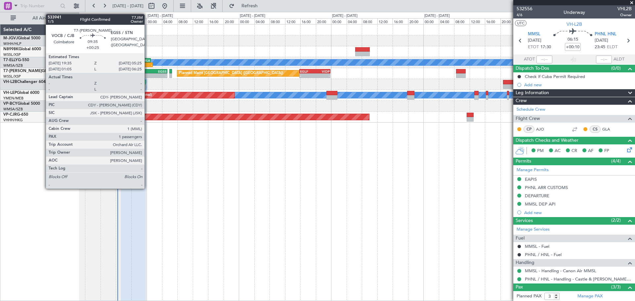
click at [148, 72] on div "VOCB" at bounding box center [139, 71] width 18 height 4
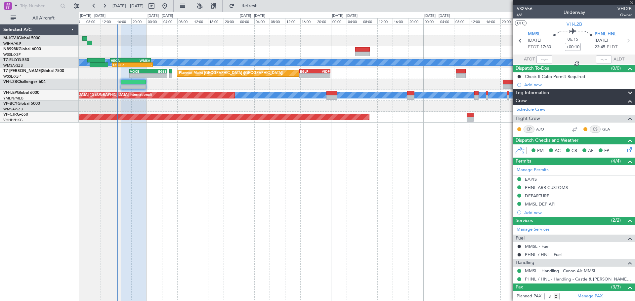
type input "+00:25"
type input "1"
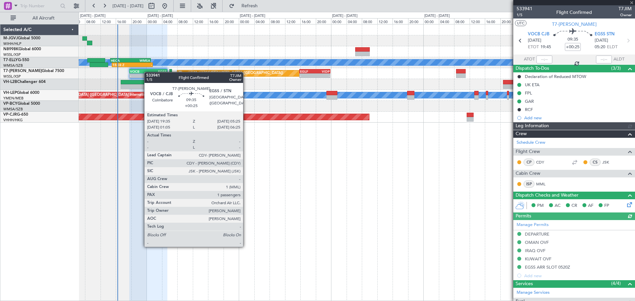
type input "Kennis Yau (KYA)"
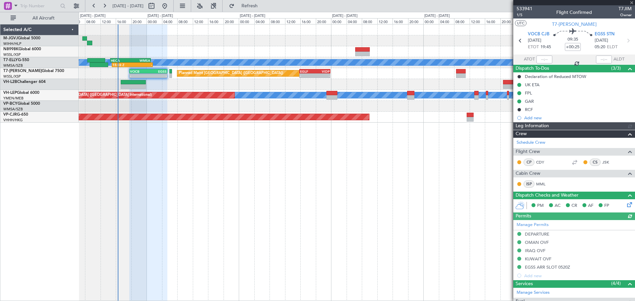
type input "Kennis Yau (KYA)"
